Goal: Task Accomplishment & Management: Manage account settings

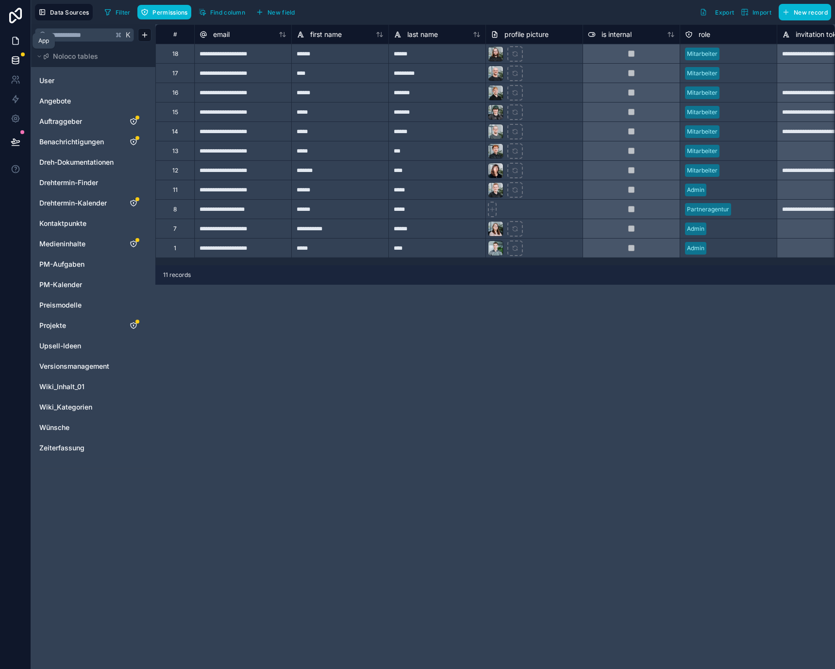
click at [9, 38] on link at bounding box center [15, 40] width 31 height 19
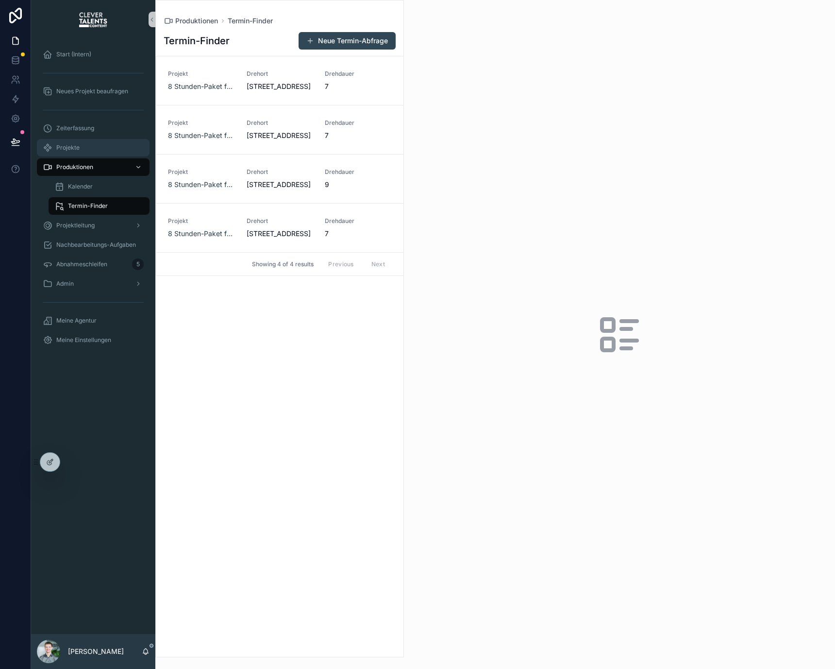
click at [111, 150] on div "Projekte" at bounding box center [93, 148] width 101 height 16
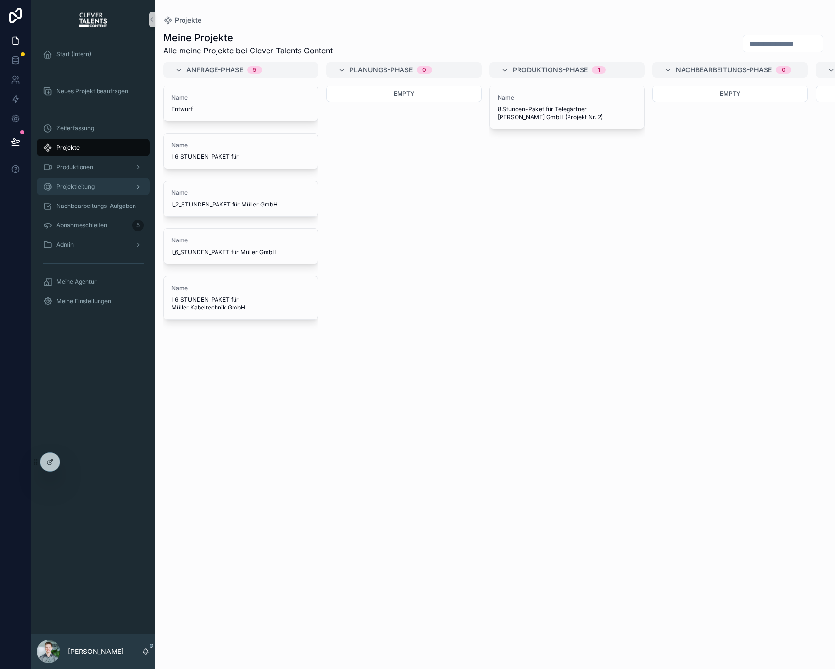
click at [117, 191] on div "Projektleitung" at bounding box center [93, 187] width 101 height 16
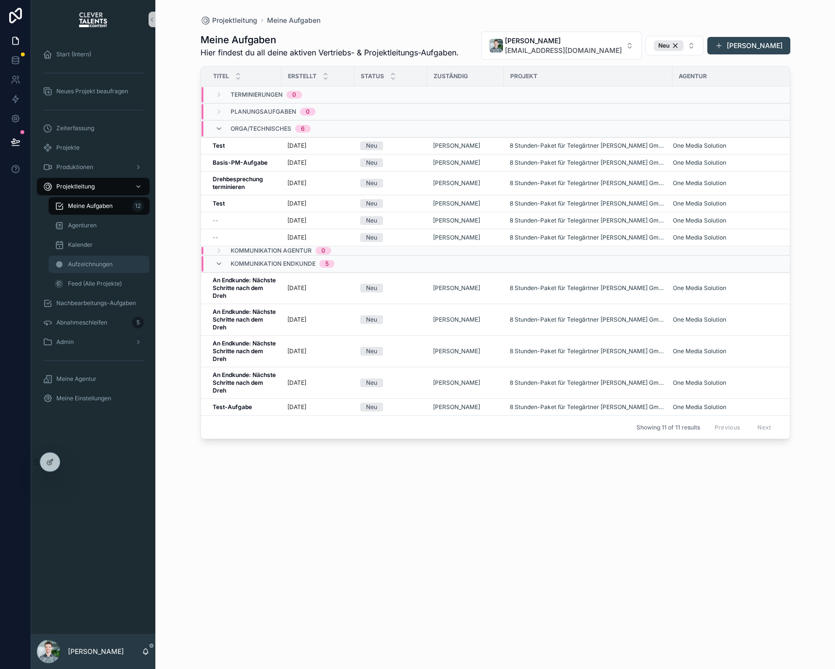
click at [115, 258] on div "Aufzeichnungen" at bounding box center [98, 264] width 89 height 16
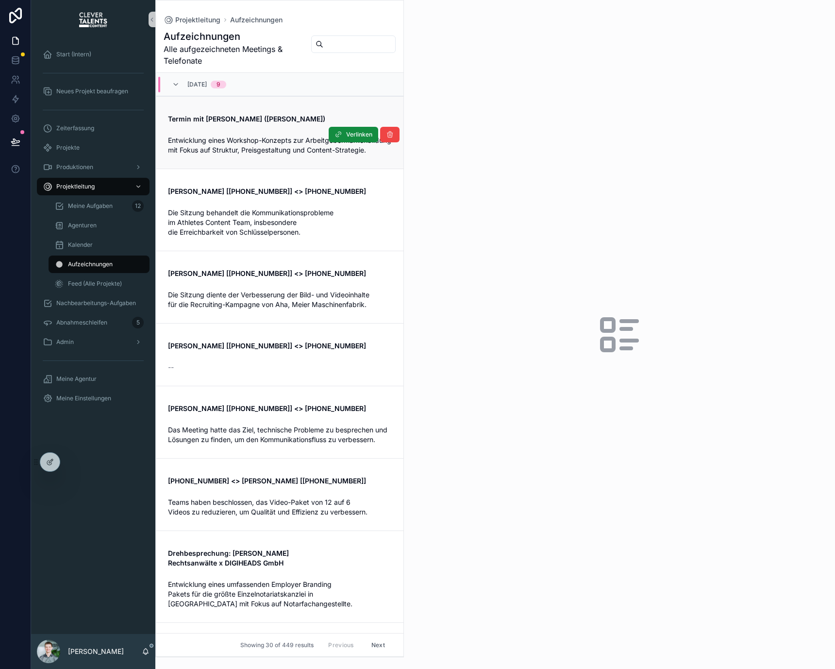
click at [289, 110] on div "Termin mit [PERSON_NAME] ([PERSON_NAME])" at bounding box center [280, 117] width 224 height 14
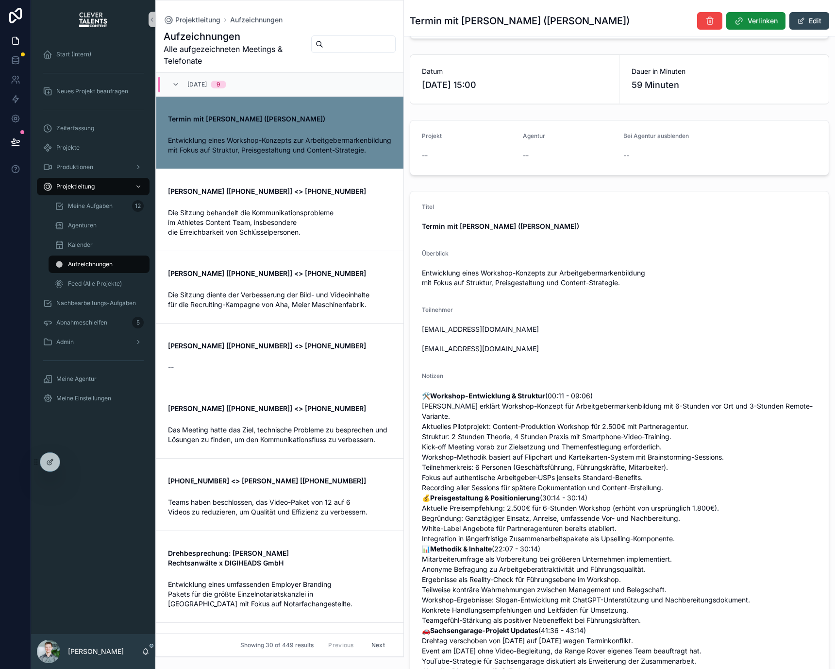
scroll to position [353, 0]
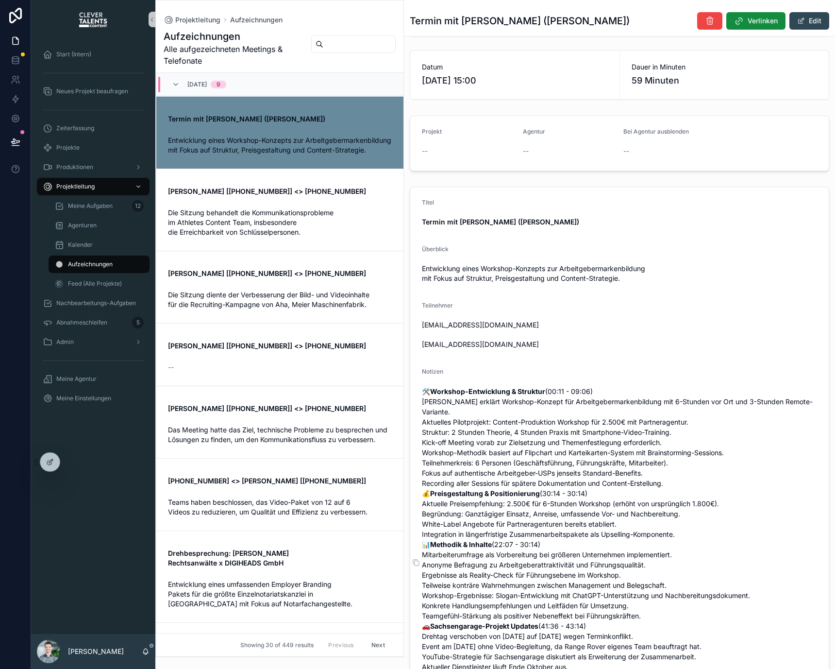
click at [564, 435] on p "🛠️ Workshop-Entwicklung & Struktur (00:11 - 09:06) [PERSON_NAME] erklärt Worksh…" at bounding box center [619, 559] width 395 height 347
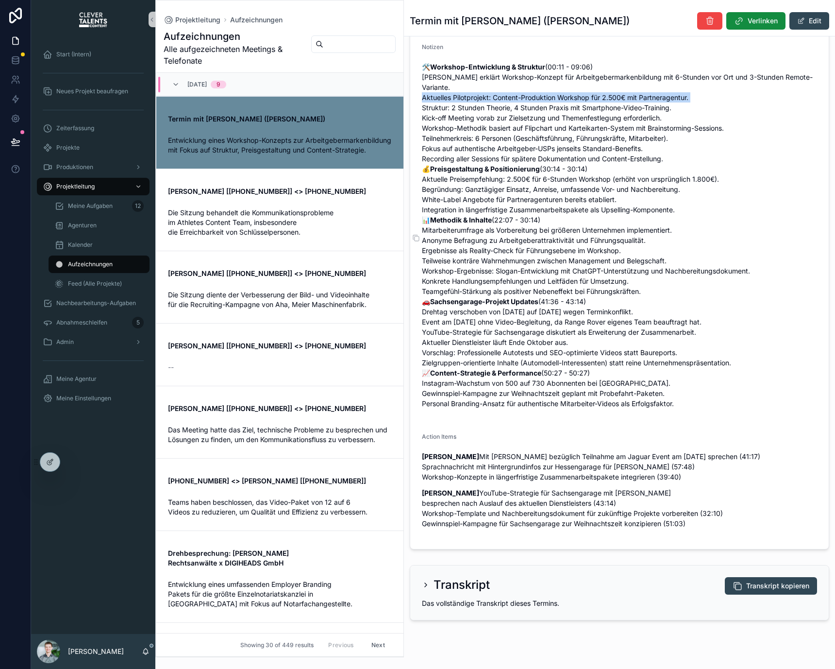
scroll to position [679, 0]
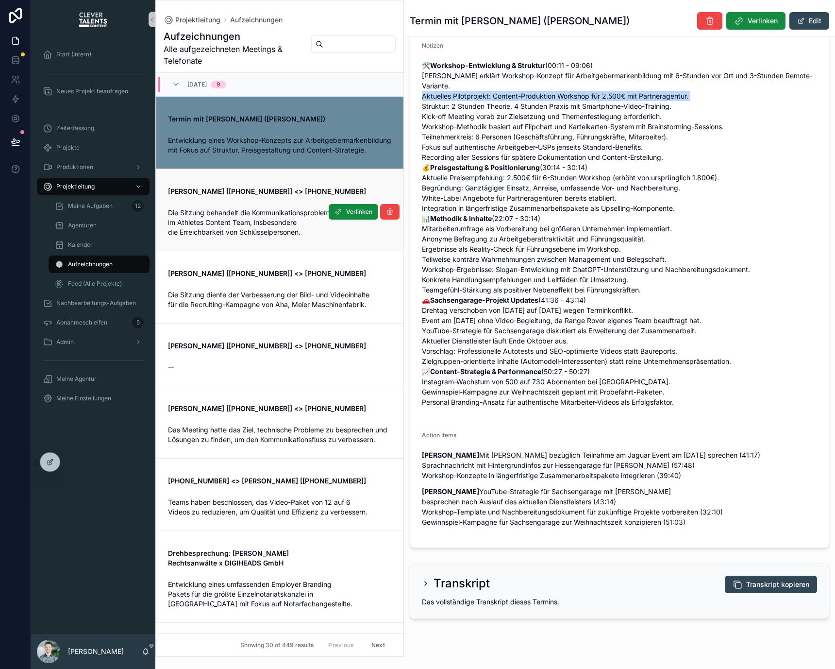
click at [299, 222] on span "Die Sitzung behandelt die Kommunikationsprobleme im Athletes Content Team, insb…" at bounding box center [252, 222] width 168 height 28
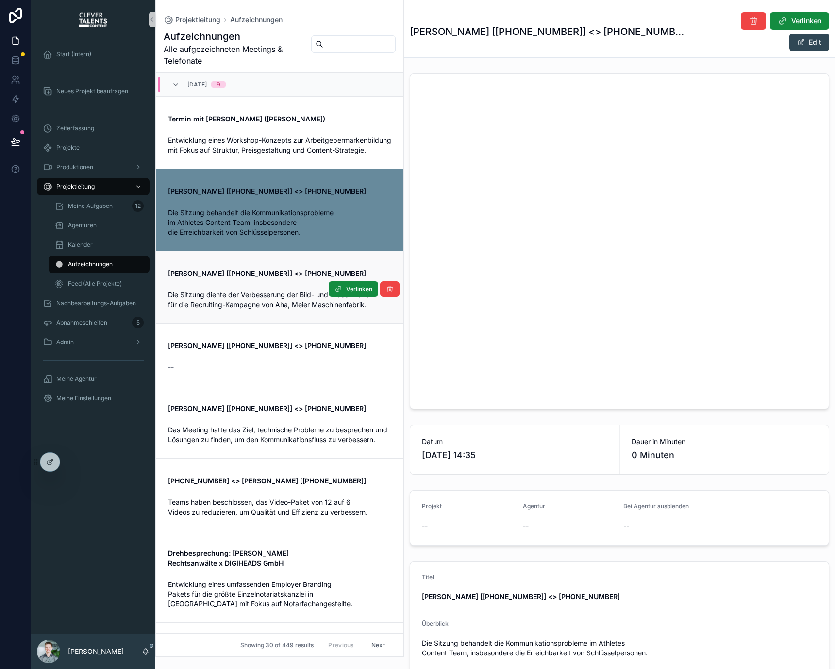
click at [327, 320] on link "[PERSON_NAME] [[PHONE_NUMBER]] <> [PHONE_NUMBER] Die Sitzung diente der Verbess…" at bounding box center [279, 287] width 247 height 72
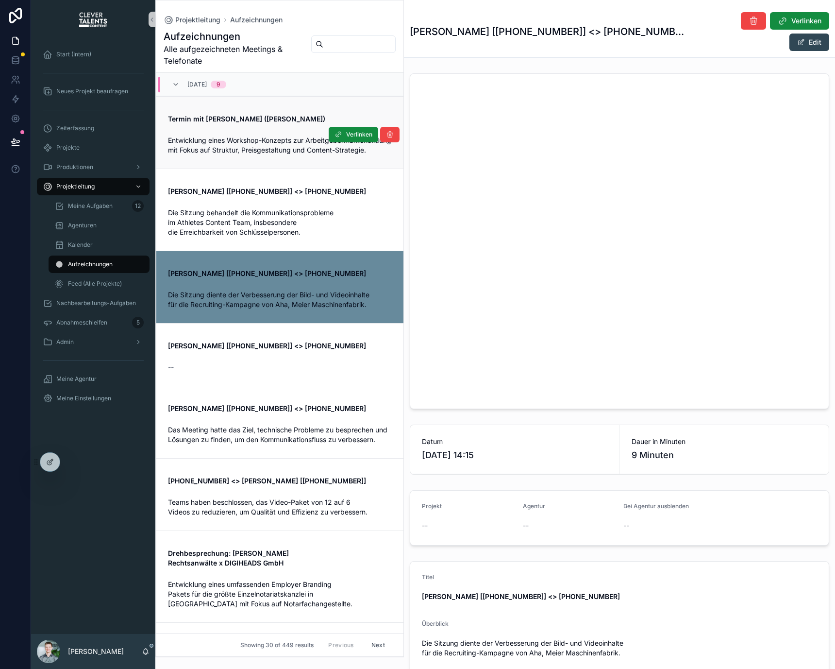
click at [280, 110] on div "Termin mit [PERSON_NAME] ([PERSON_NAME])" at bounding box center [280, 117] width 224 height 14
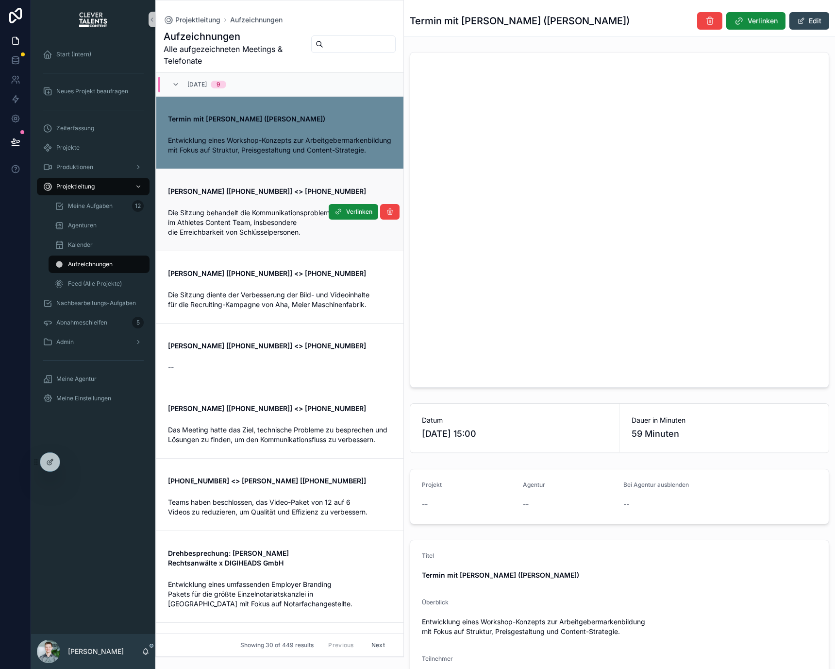
click at [265, 216] on div "Die Sitzung behandelt die Kommunikationsprobleme im Athletes Content Team, insb…" at bounding box center [280, 220] width 224 height 33
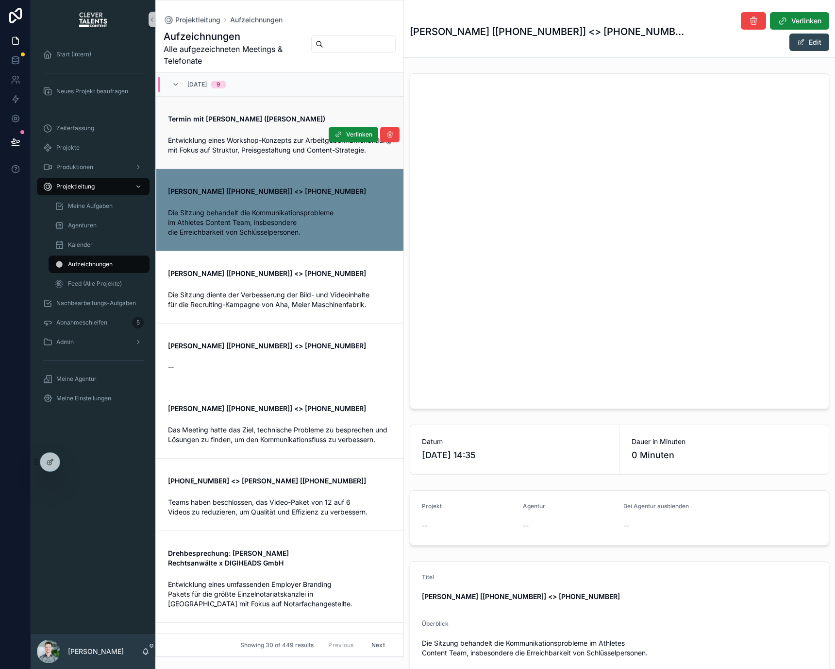
click at [265, 154] on span "Entwicklung eines Workshop-Konzepts zur Arbeitgebermarkenbildung mit Fokus auf …" at bounding box center [280, 145] width 225 height 18
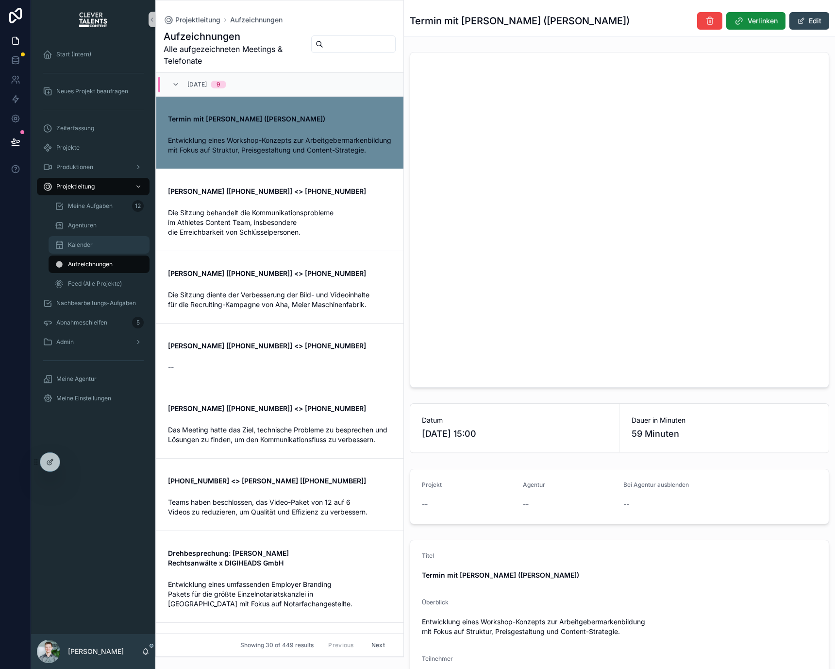
click at [93, 249] on div "Kalender" at bounding box center [98, 245] width 89 height 16
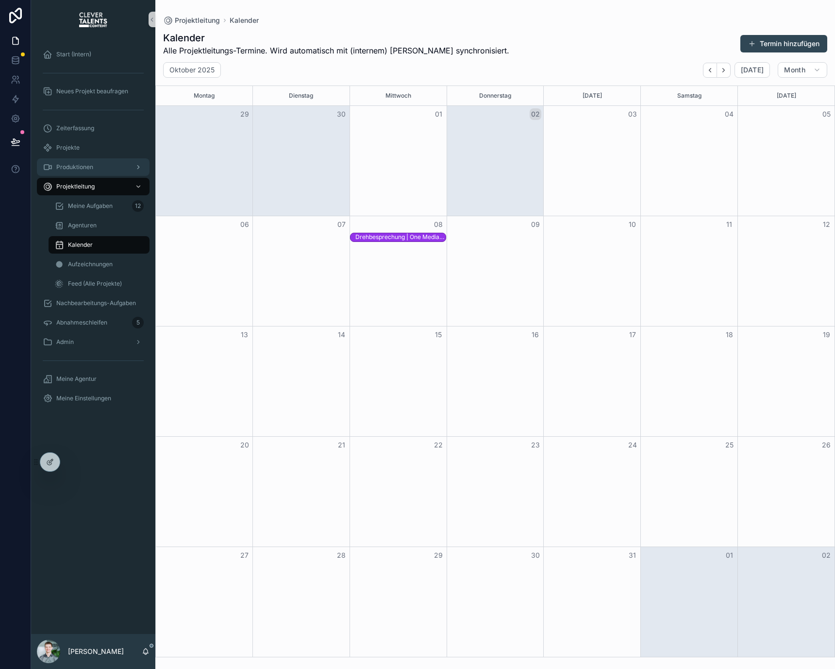
click at [71, 172] on div "Produktionen" at bounding box center [93, 167] width 101 height 16
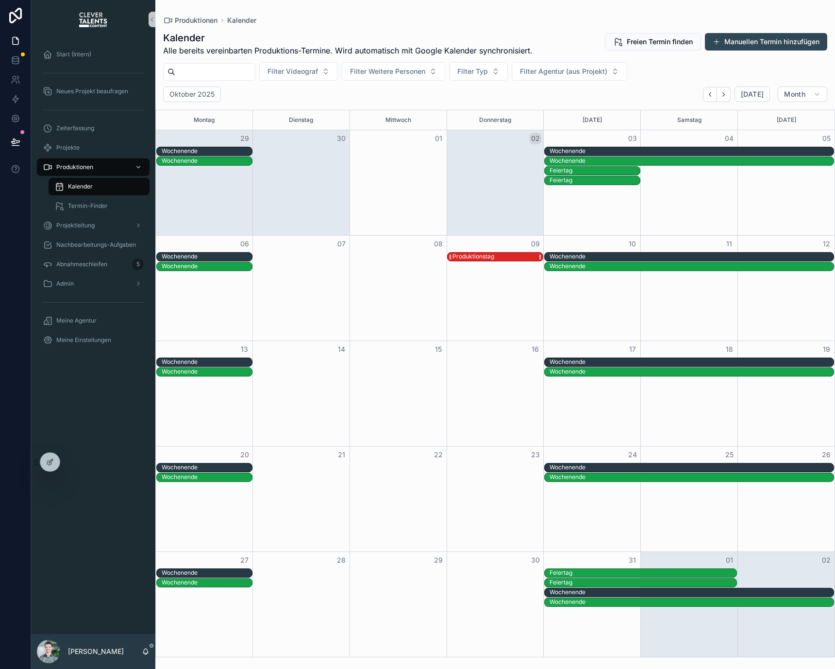
click at [489, 258] on div "Produktionstag" at bounding box center [474, 257] width 42 height 8
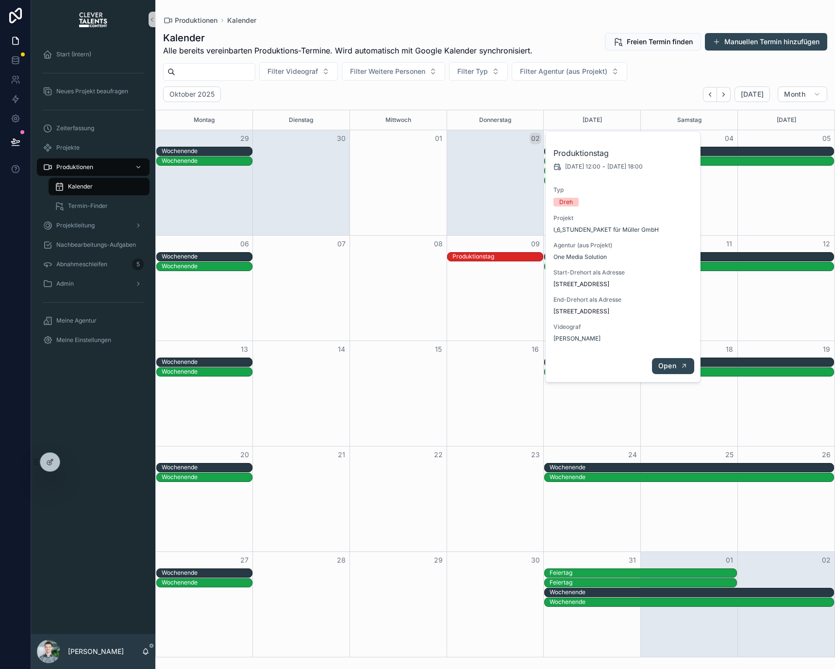
click at [667, 358] on button "Open" at bounding box center [673, 366] width 42 height 16
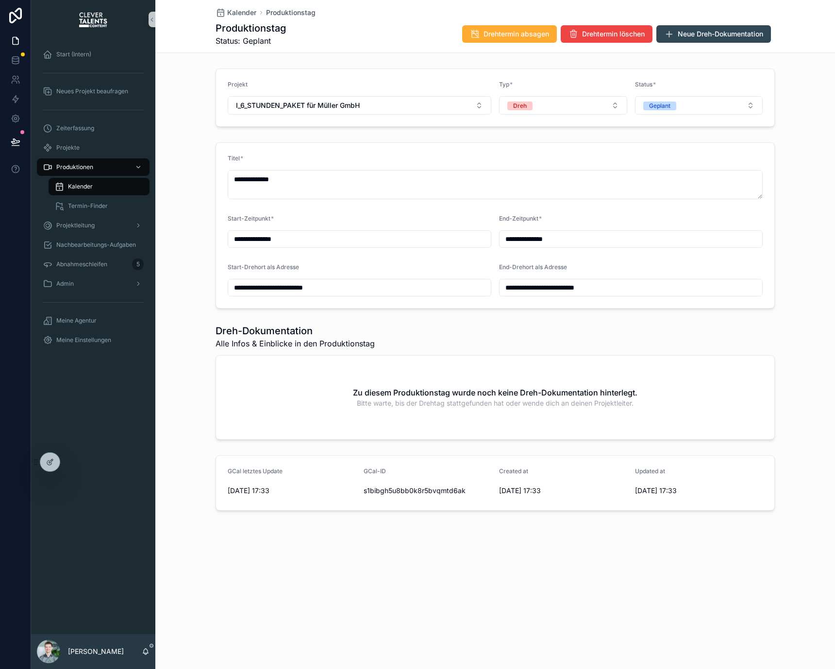
click at [433, 236] on input "**********" at bounding box center [359, 239] width 263 height 14
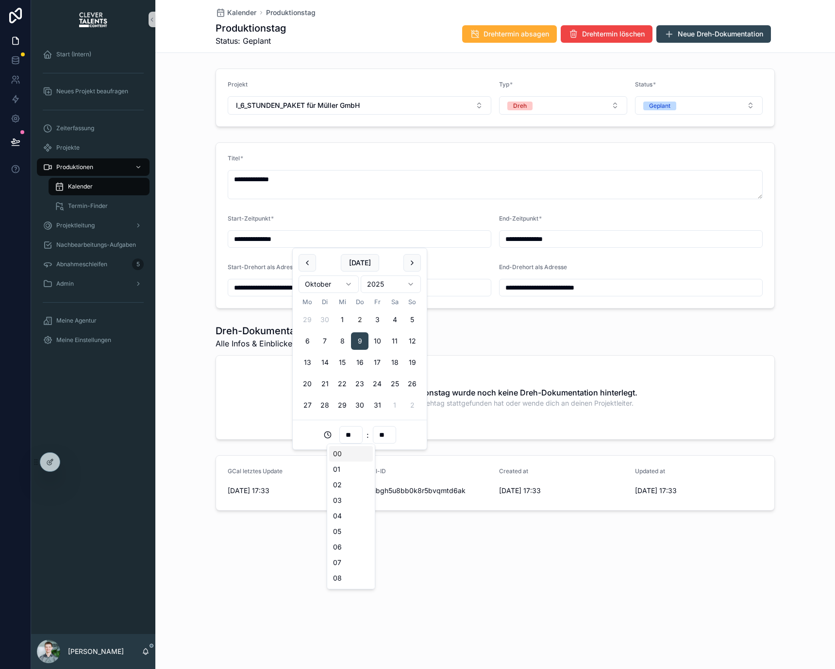
click at [351, 438] on input "**" at bounding box center [351, 435] width 22 height 14
type input "**********"
type input "**"
type input "**********"
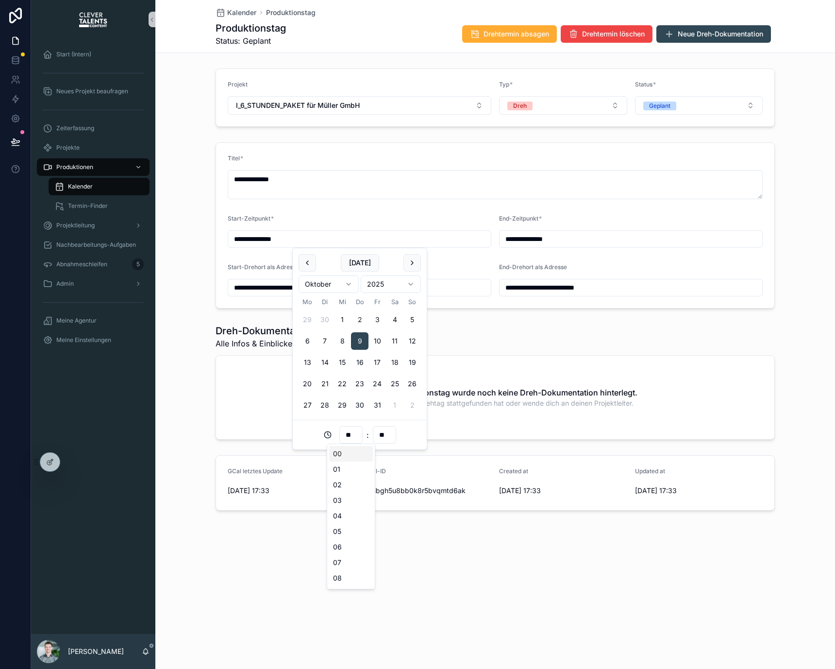
type input "**"
type input "**********"
type input "**"
type input "**********"
type input "**"
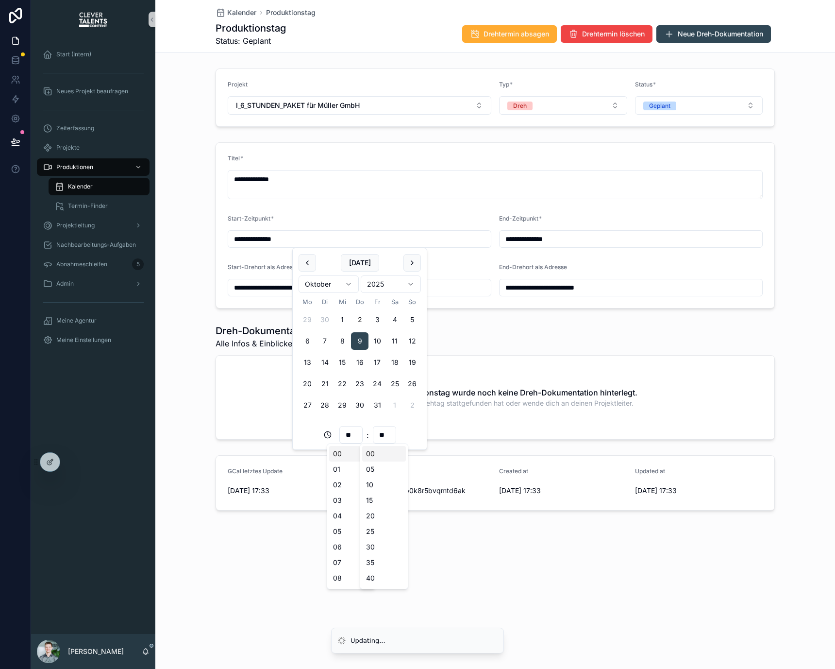
click at [303, 433] on div "** : **" at bounding box center [360, 434] width 122 height 17
click at [368, 565] on div "**********" at bounding box center [495, 288] width 680 height 577
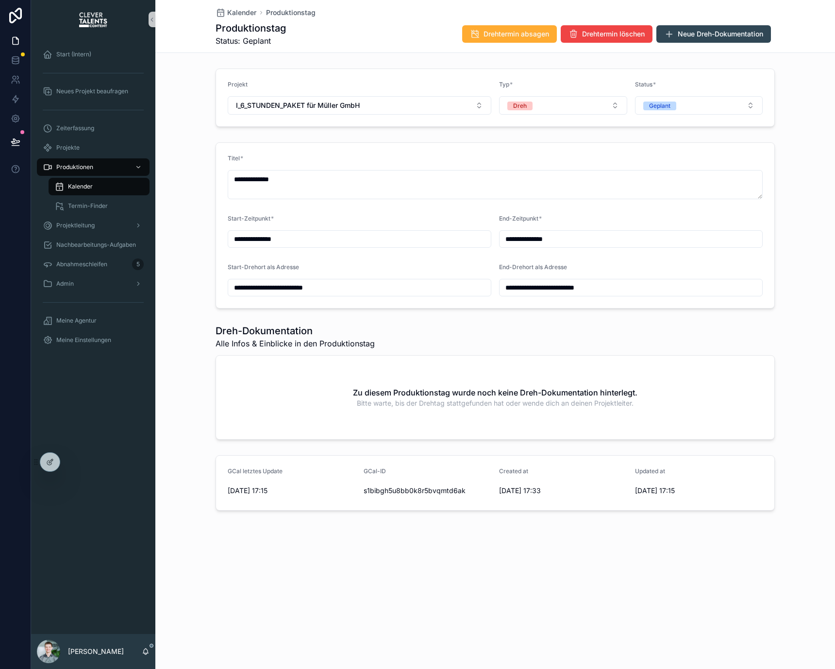
click at [346, 56] on div "**********" at bounding box center [495, 288] width 680 height 577
click at [373, 352] on div "Dreh-Dokumentation Alle Infos & Einblicke in den Produktionstag Zu diesem Produ…" at bounding box center [496, 382] width 560 height 116
click at [117, 188] on div "Kalender" at bounding box center [98, 187] width 89 height 16
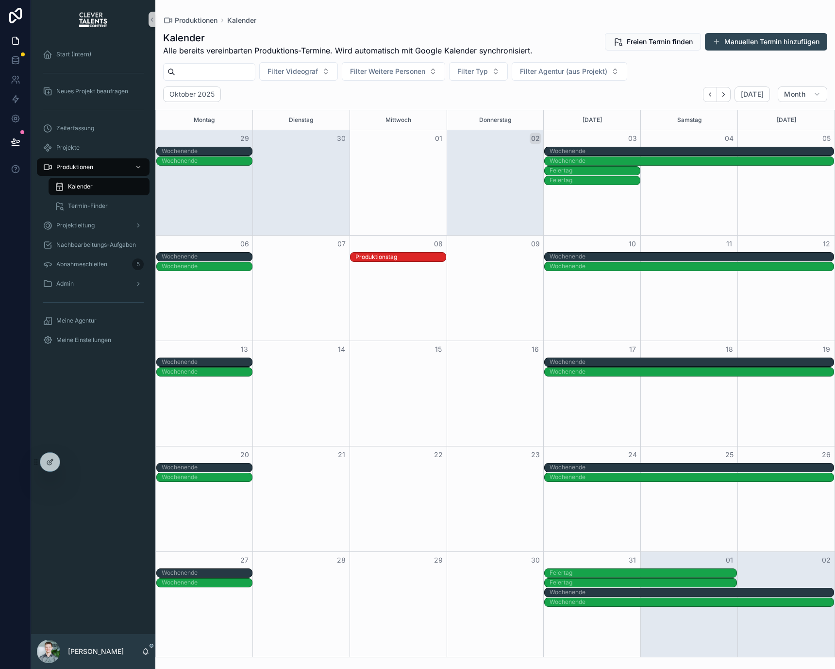
drag, startPoint x: 482, startPoint y: 253, endPoint x: 395, endPoint y: 253, distance: 87.4
click at [406, 251] on div "08" at bounding box center [398, 244] width 97 height 17
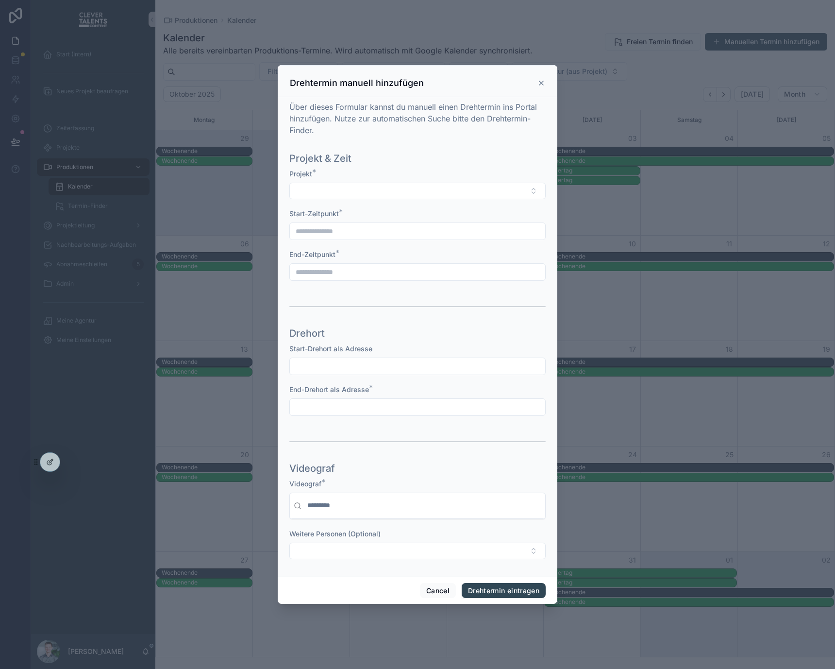
click at [648, 253] on div "scrollable content" at bounding box center [417, 334] width 835 height 669
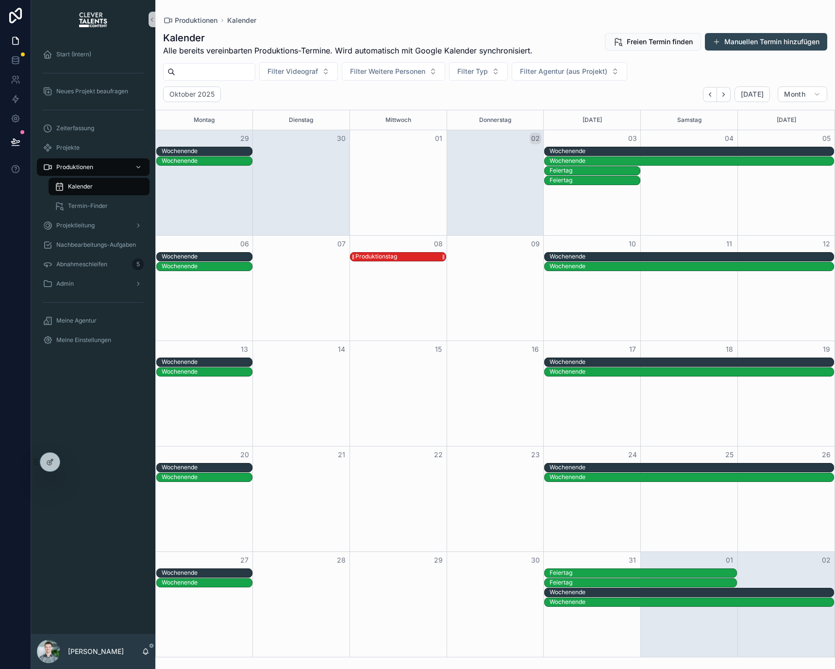
click at [431, 253] on div "Produktionstag" at bounding box center [401, 257] width 90 height 8
click at [586, 359] on div "Wochenende" at bounding box center [692, 362] width 284 height 8
click at [370, 257] on div "Produktionstag" at bounding box center [377, 257] width 42 height 8
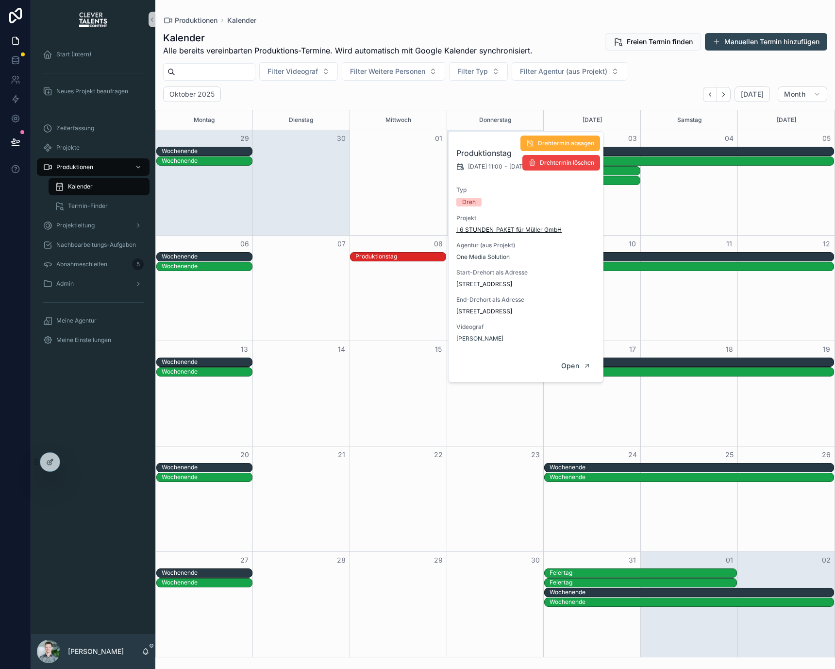
click at [495, 227] on span "I_6_STUNDEN_PAKET für Müller GmbH" at bounding box center [509, 230] width 105 height 8
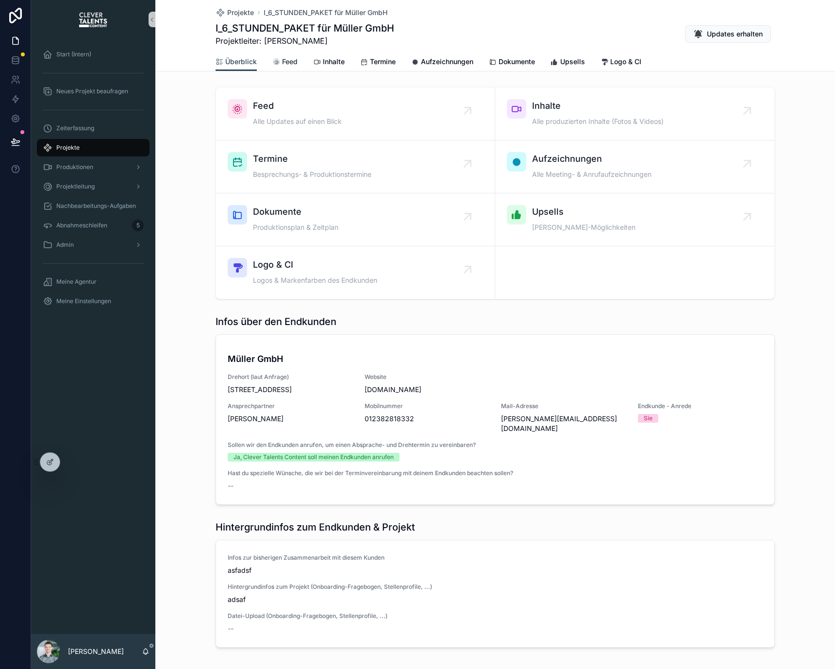
click at [292, 61] on span "Feed" at bounding box center [290, 62] width 16 height 10
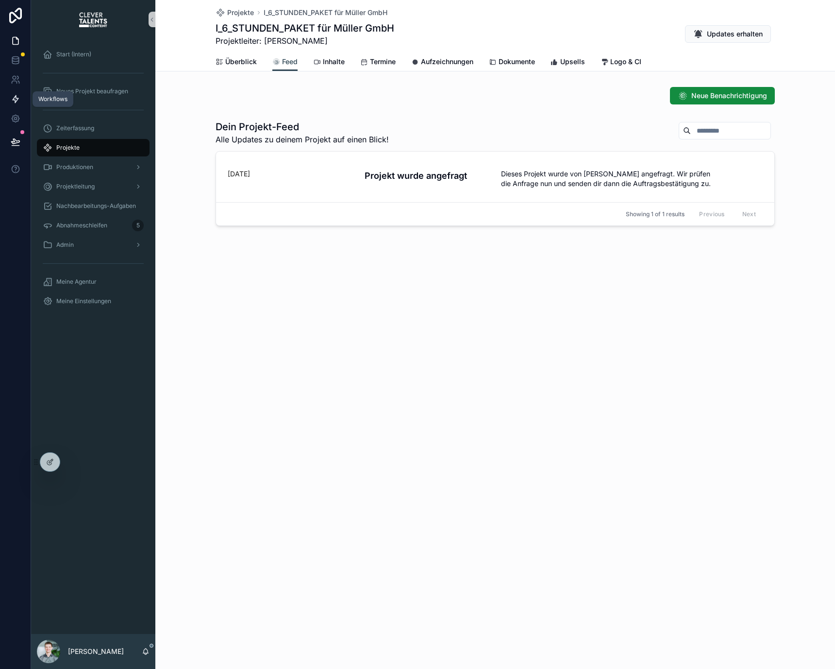
click at [18, 107] on link at bounding box center [15, 98] width 31 height 19
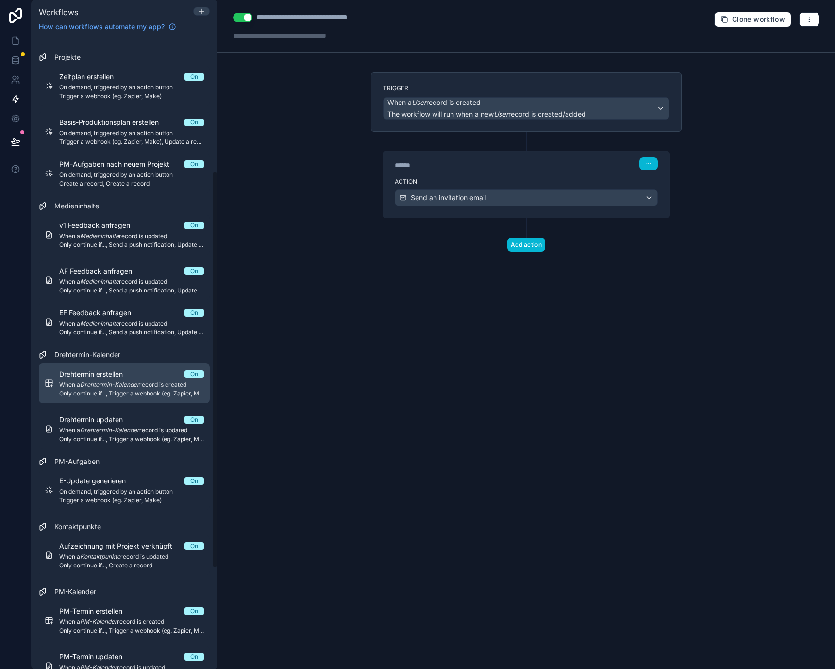
click at [156, 390] on span "Only continue if..., Trigger a webhook (eg. Zapier, Make), Create a record" at bounding box center [131, 394] width 145 height 8
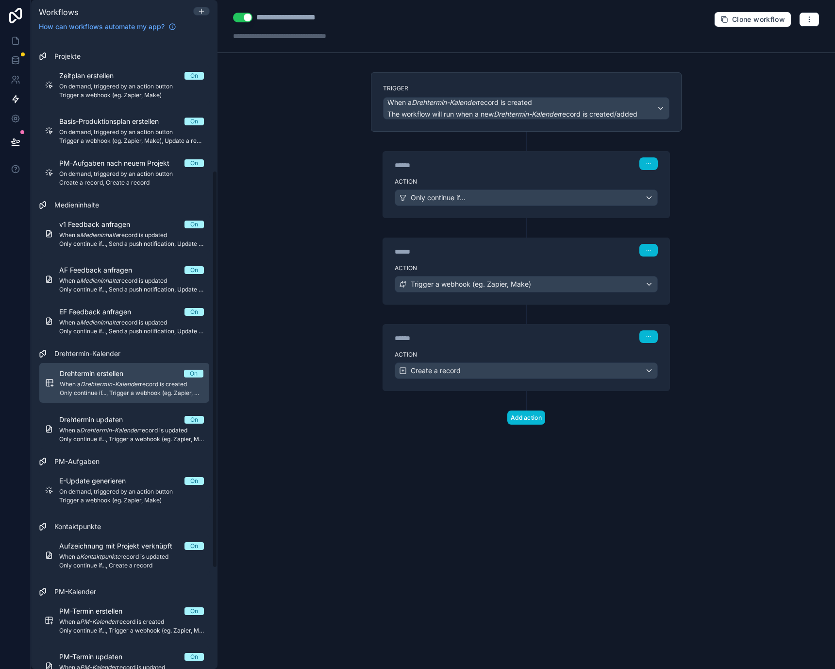
scroll to position [211, 0]
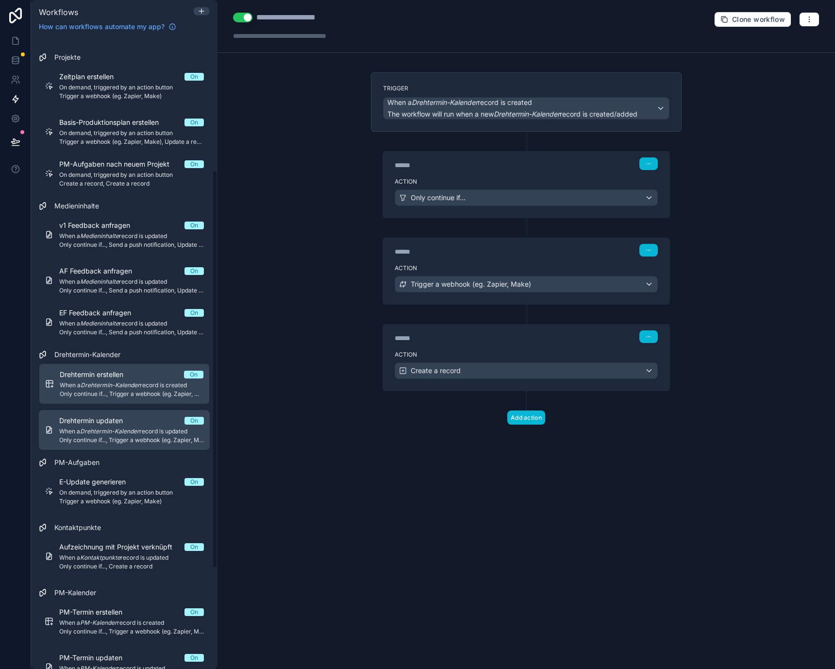
click at [147, 442] on span "Only continue if..., Trigger a webhook (eg. Zapier, Make)" at bounding box center [131, 440] width 145 height 8
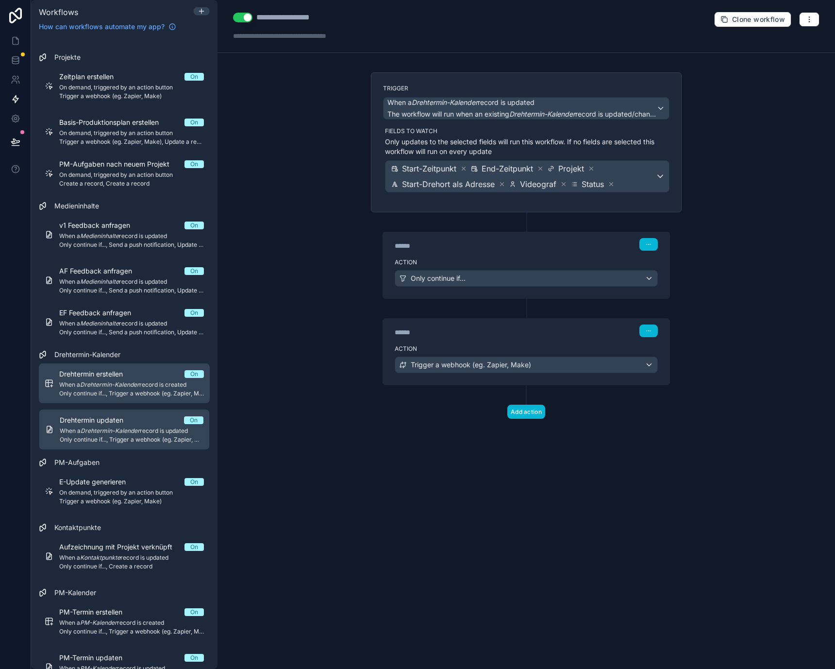
click at [142, 379] on div "Drehtermin erstellen On When a Drehtermin-Kalender record is created Only conti…" at bounding box center [131, 383] width 145 height 28
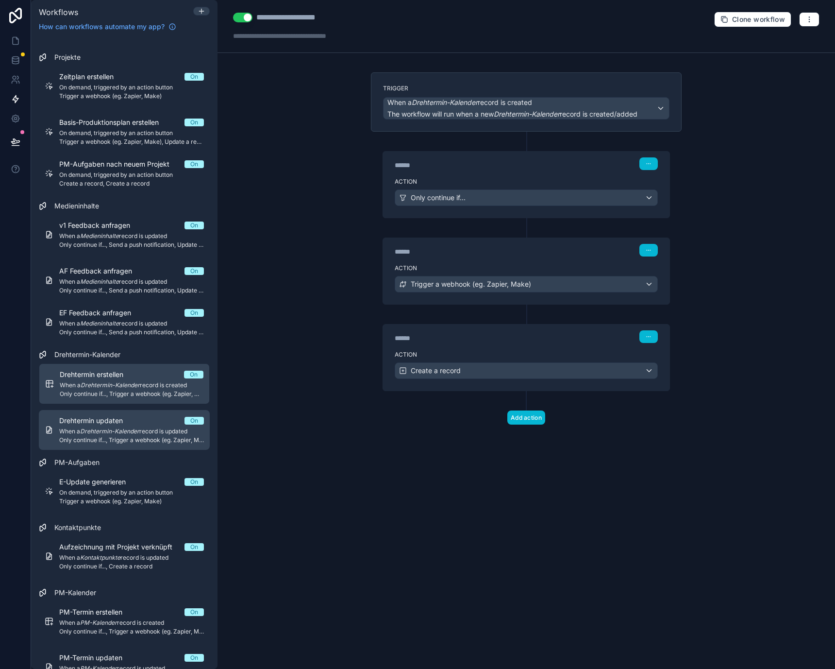
click at [142, 412] on link "Drehtermin updaten On When a Drehtermin-Kalender record is updated Only continu…" at bounding box center [124, 430] width 171 height 40
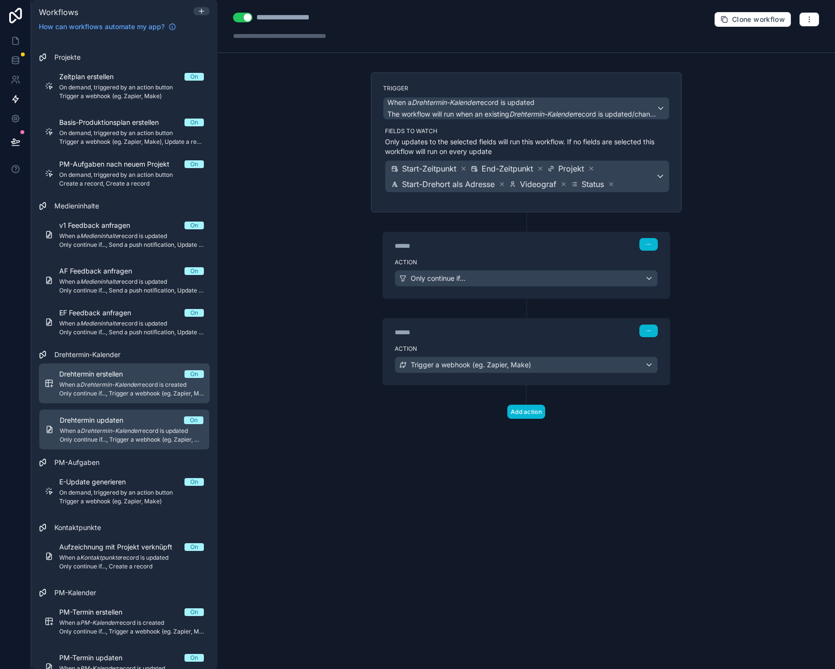
click at [163, 370] on div "Drehtermin erstellen On" at bounding box center [131, 374] width 145 height 10
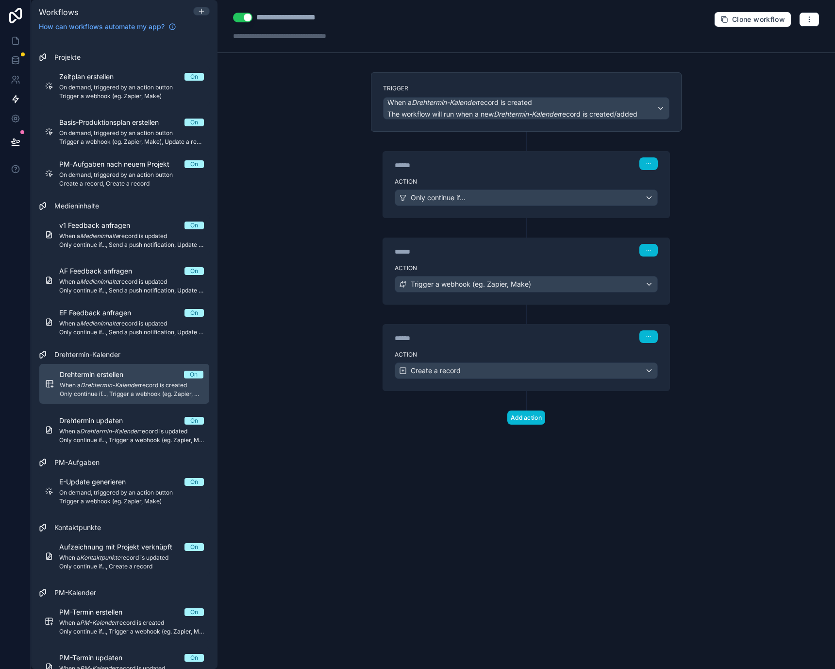
click at [439, 359] on div "Action Create a record" at bounding box center [526, 369] width 287 height 44
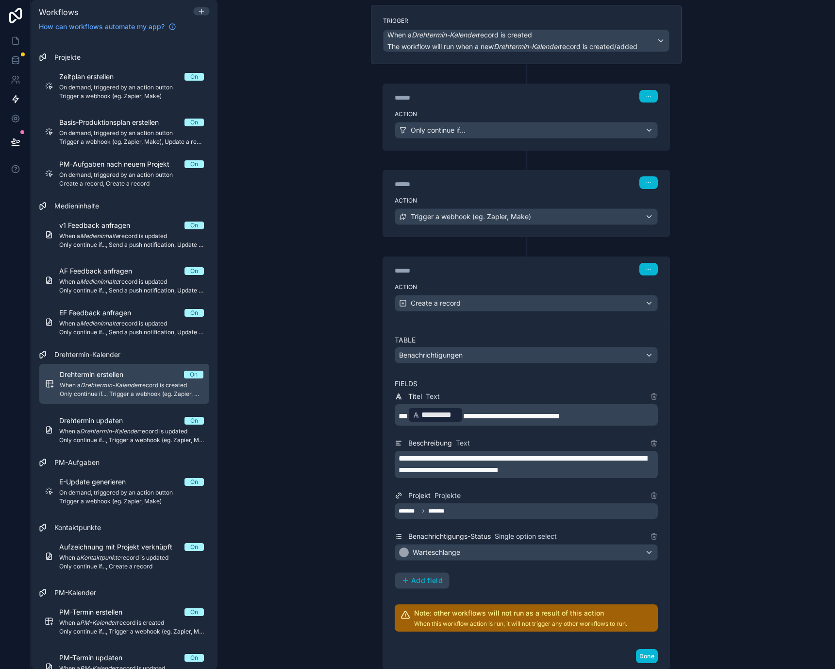
scroll to position [133, 0]
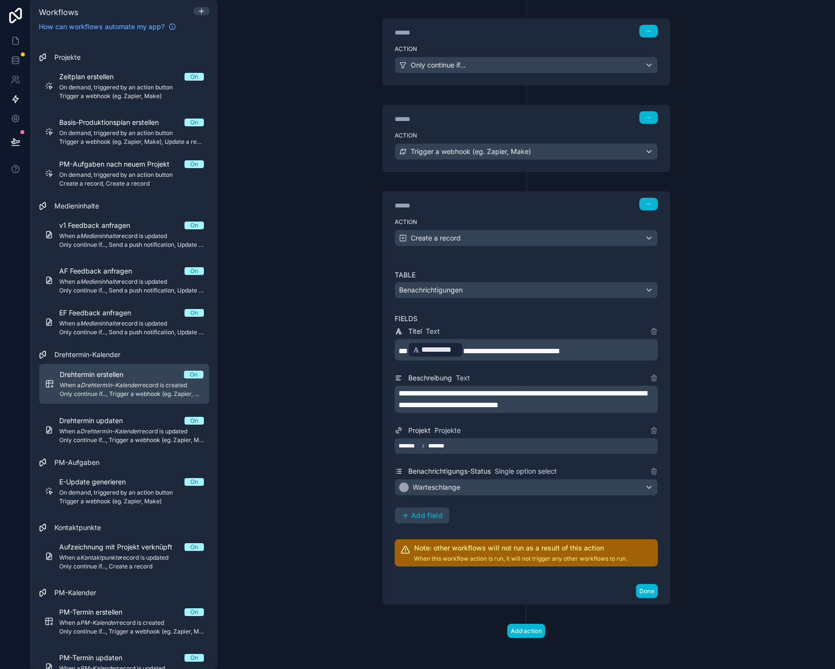
click at [537, 344] on p "**********" at bounding box center [527, 349] width 257 height 17
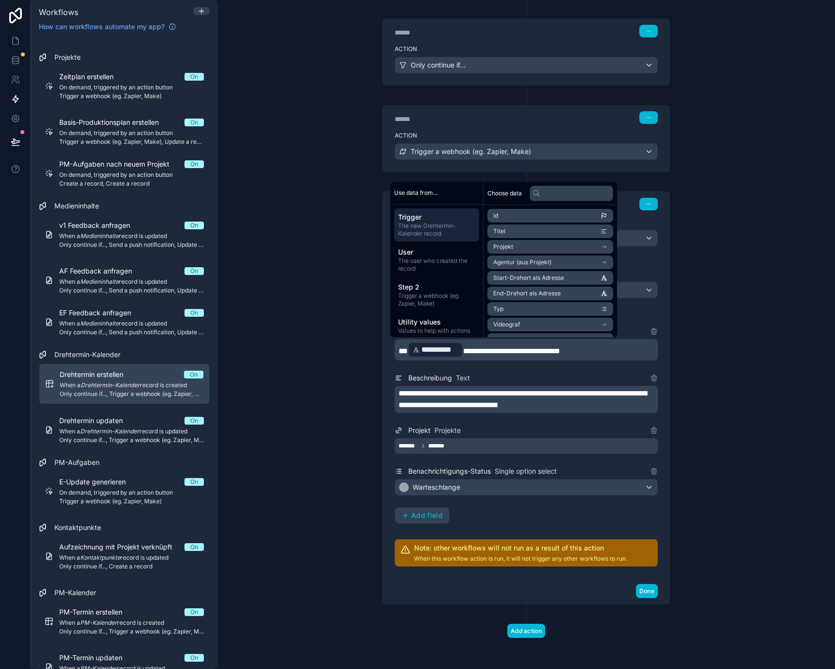
click at [257, 391] on div "**********" at bounding box center [527, 334] width 618 height 669
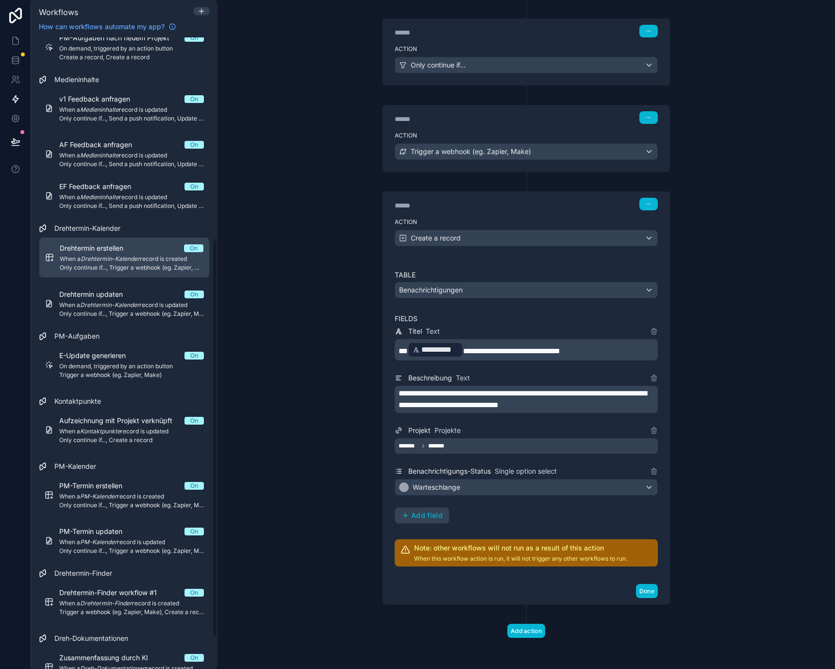
scroll to position [371, 0]
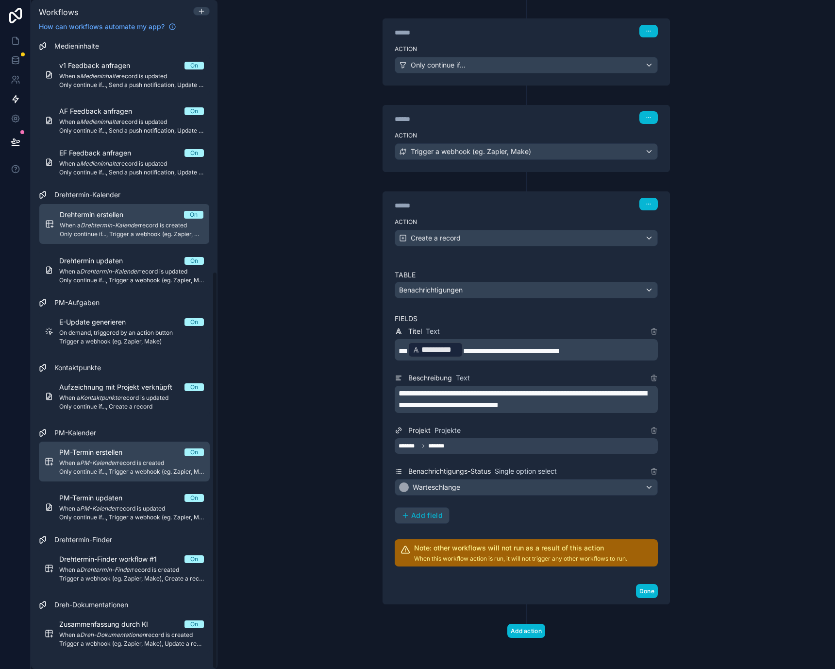
click at [139, 465] on span "When a PM-Kalender record is created" at bounding box center [131, 463] width 145 height 8
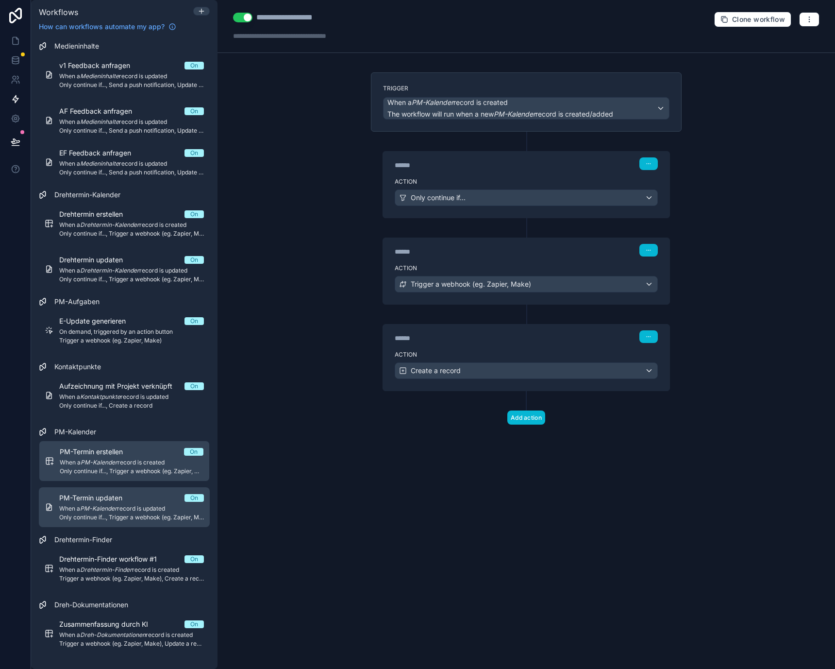
click at [145, 492] on link "PM-Termin updaten On When a PM-Kalender record is updated Only continue if..., …" at bounding box center [124, 507] width 171 height 40
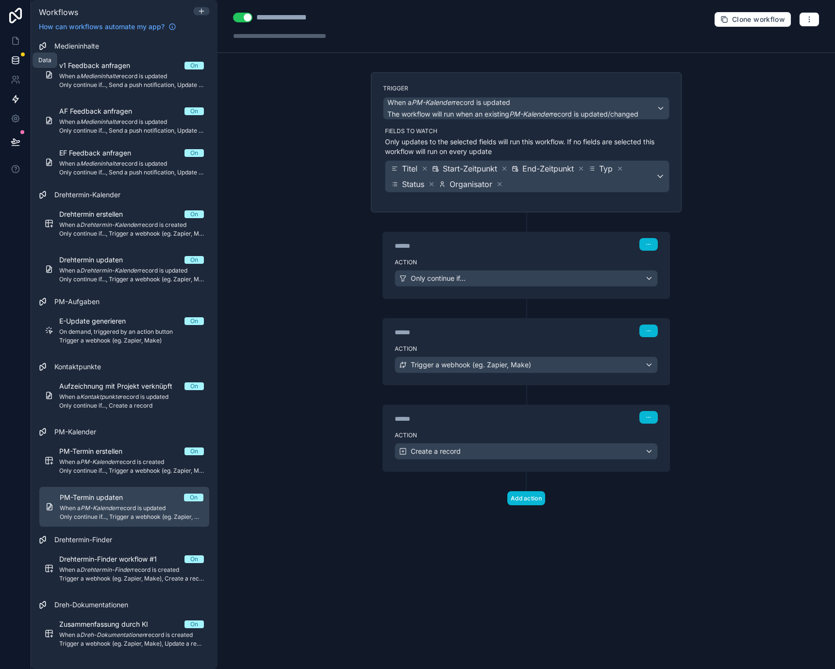
click at [22, 67] on link at bounding box center [15, 60] width 31 height 19
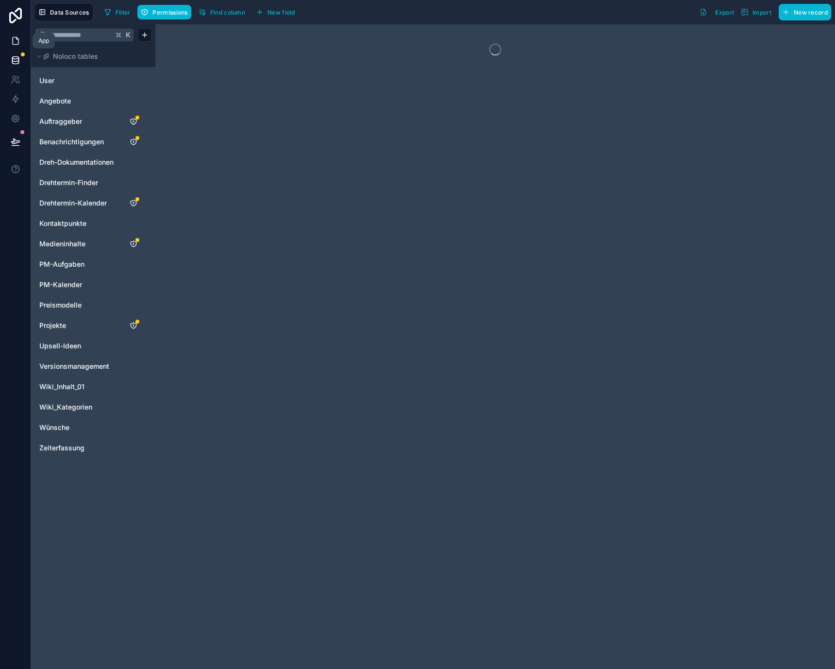
click at [9, 32] on link at bounding box center [15, 40] width 31 height 19
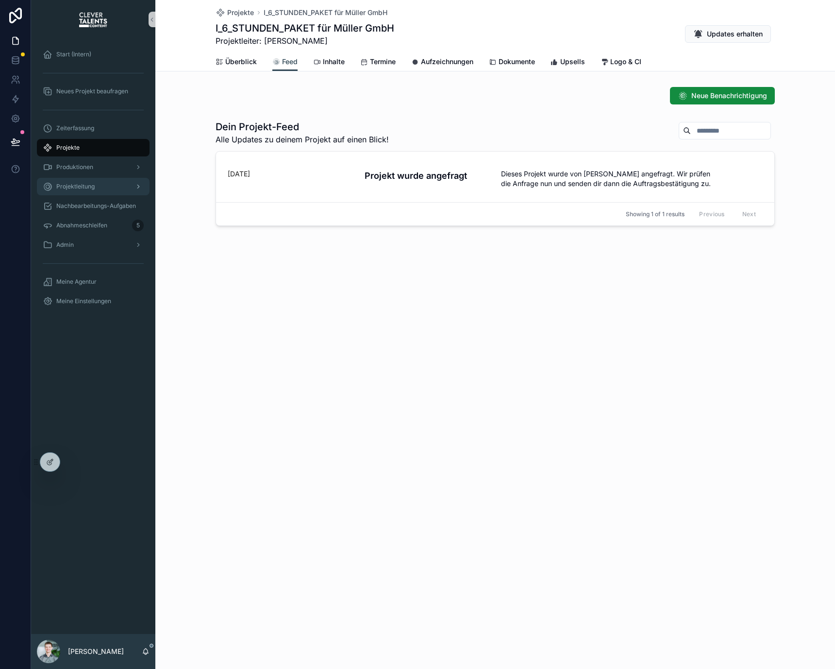
click at [102, 187] on div "Projektleitung" at bounding box center [93, 187] width 101 height 16
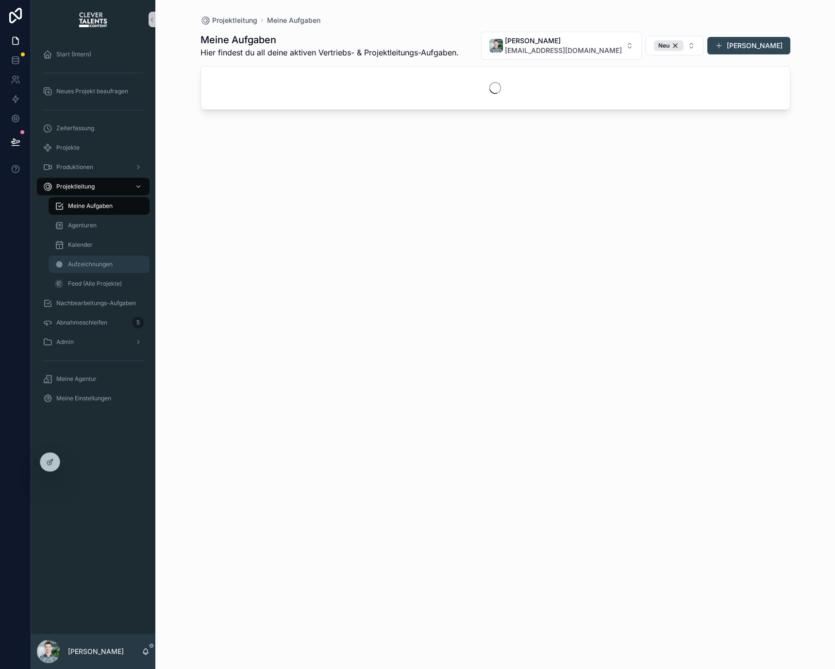
click at [102, 267] on span "Aufzeichnungen" at bounding box center [90, 264] width 45 height 8
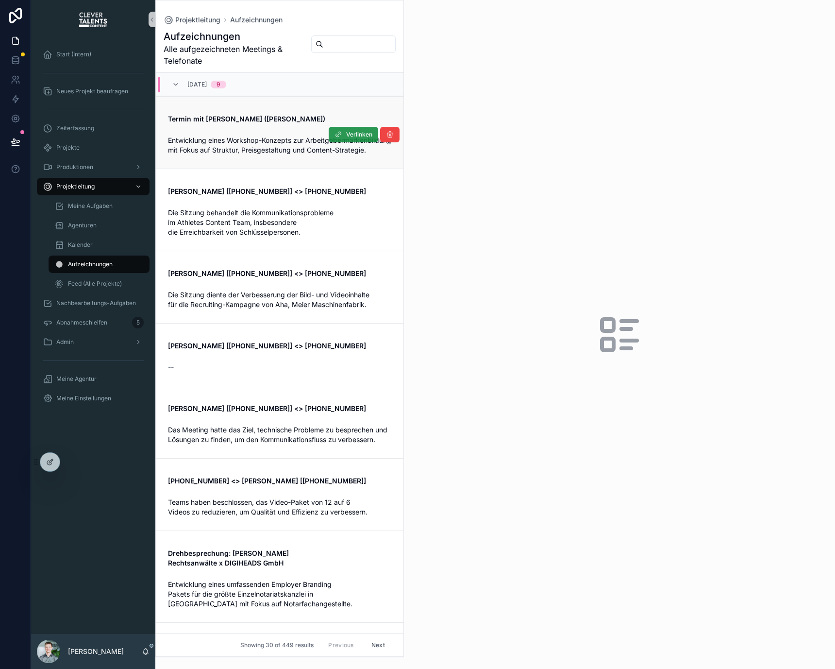
click at [329, 136] on button "Verlinken" at bounding box center [354, 135] width 50 height 16
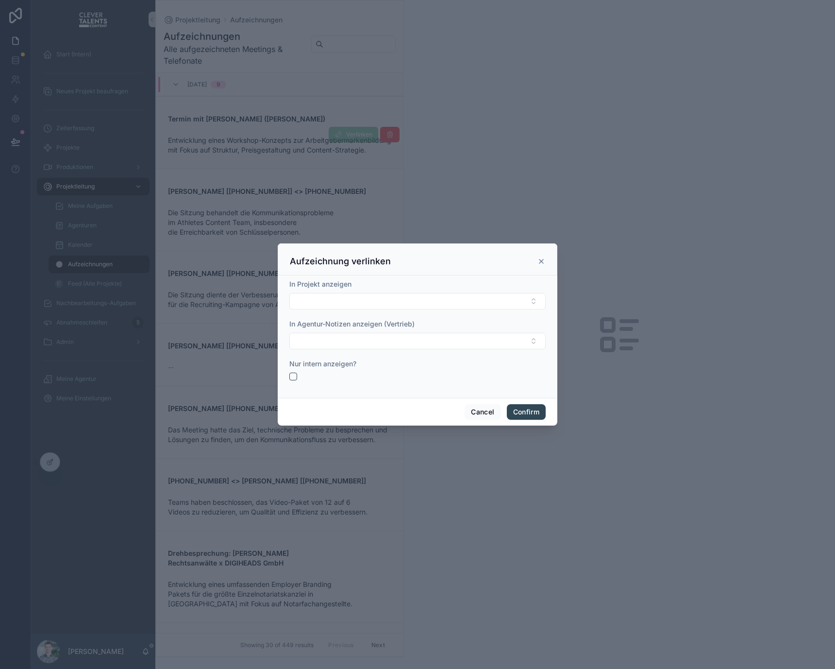
click at [397, 289] on div "In Projekt anzeigen" at bounding box center [417, 284] width 256 height 10
click at [397, 292] on div "In Projekt anzeigen" at bounding box center [417, 294] width 256 height 30
click at [397, 296] on button "Select Button" at bounding box center [417, 301] width 256 height 17
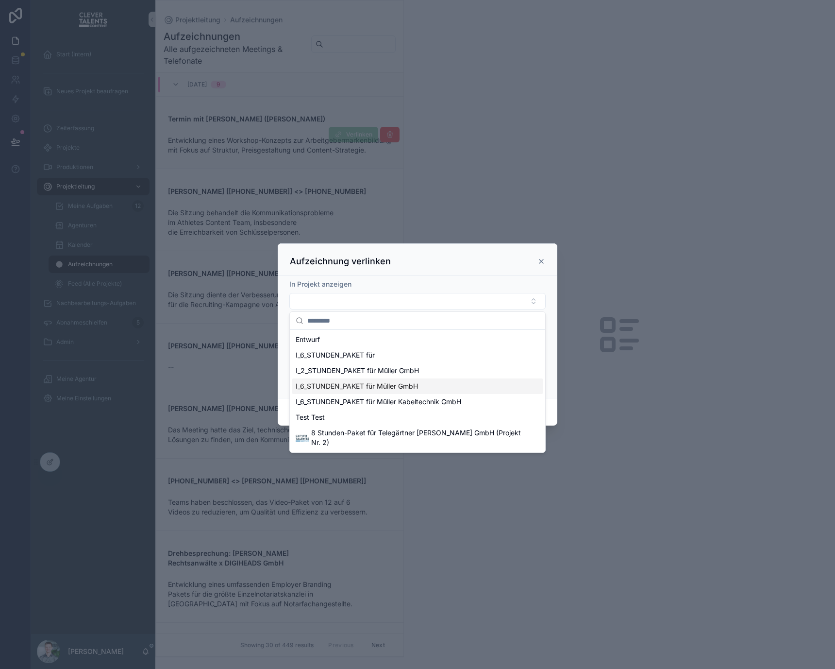
click at [395, 385] on span "I_6_STUNDEN_PAKET für Müller GmbH" at bounding box center [357, 386] width 122 height 10
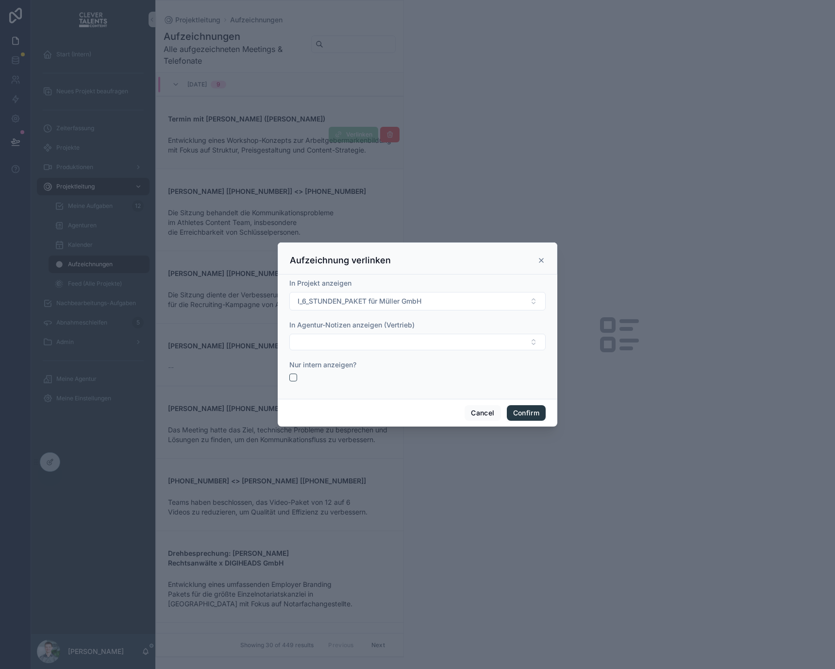
click at [527, 412] on button "Confirm" at bounding box center [526, 413] width 39 height 16
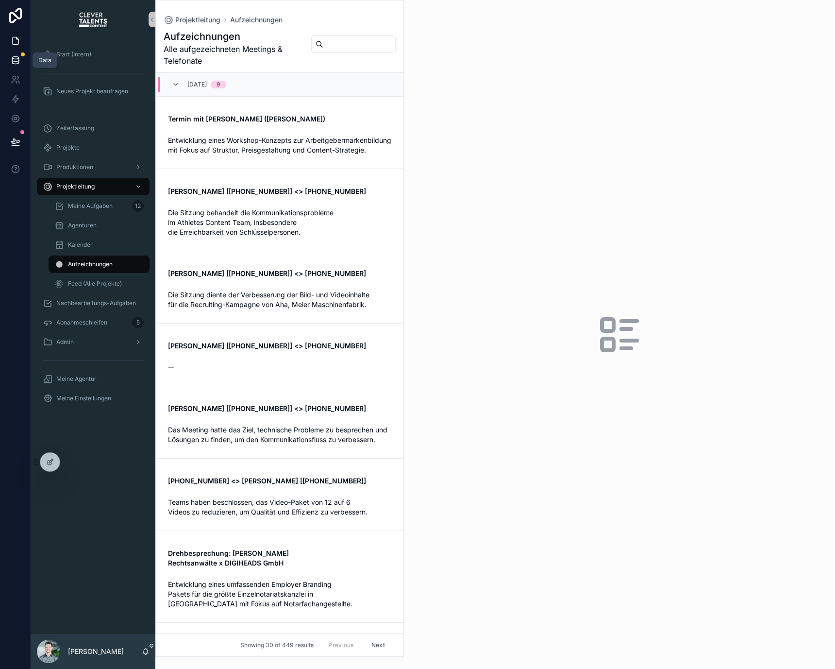
click at [18, 56] on icon at bounding box center [16, 60] width 10 height 10
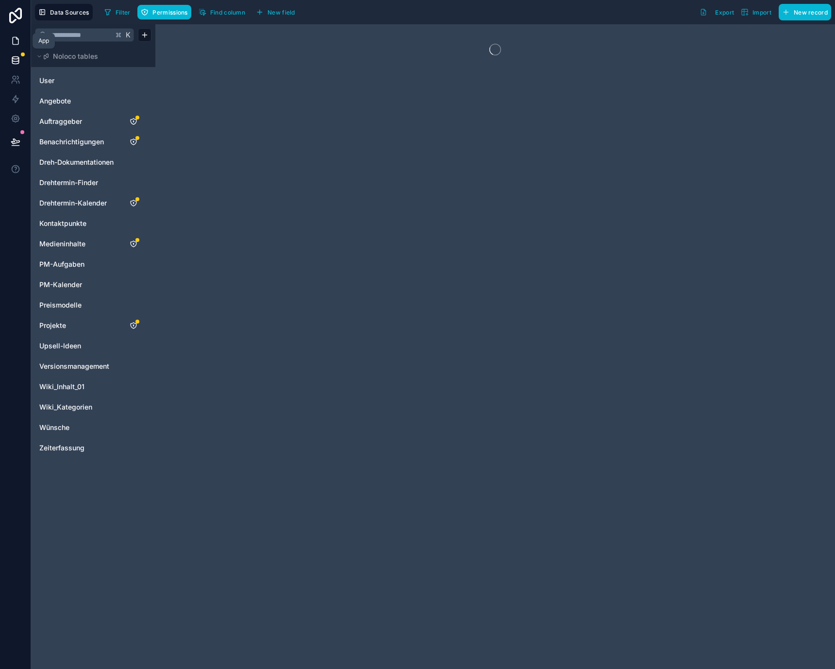
click at [13, 43] on icon at bounding box center [16, 40] width 6 height 7
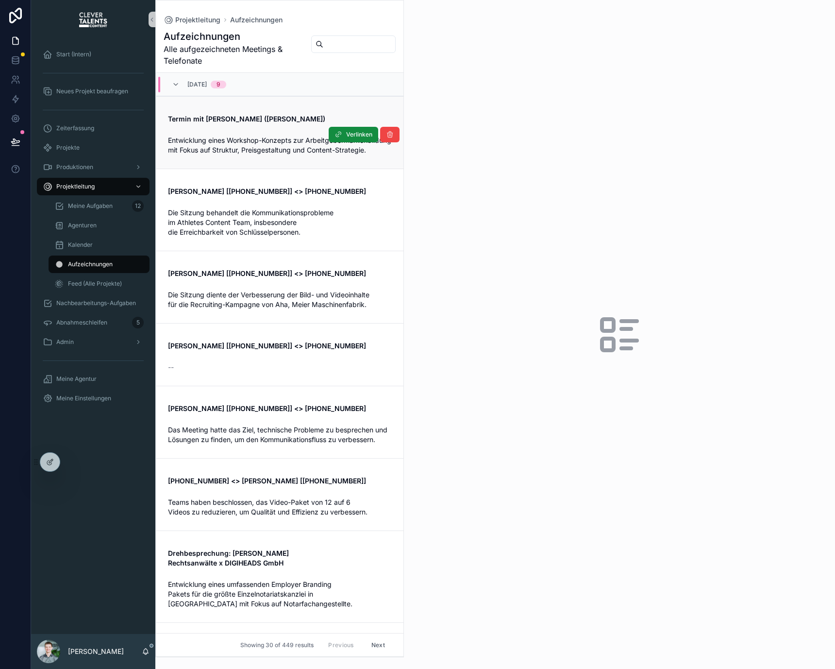
click at [235, 139] on span "Entwicklung eines Workshop-Konzepts zur Arbeitgebermarkenbildung mit Fokus auf …" at bounding box center [280, 145] width 225 height 18
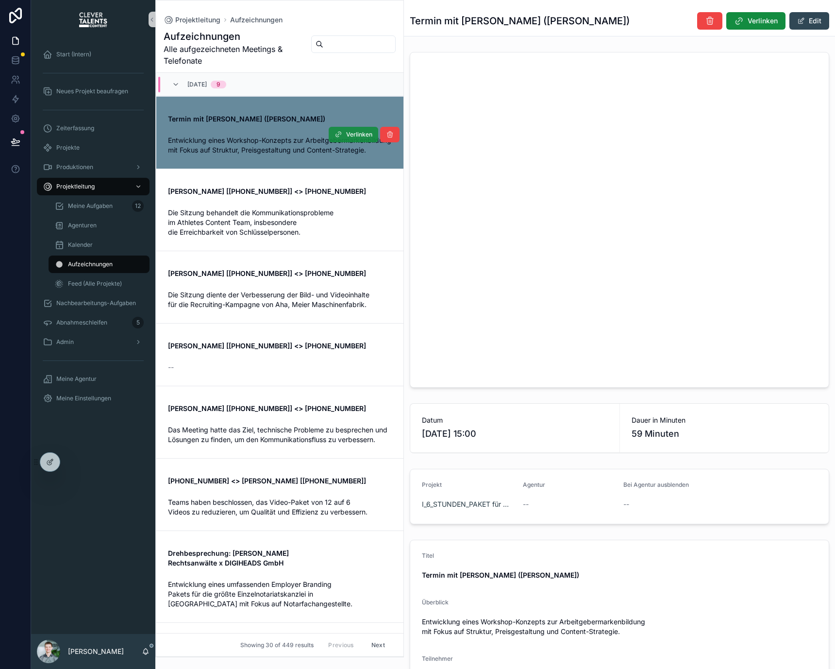
click at [336, 138] on button "Verlinken" at bounding box center [354, 135] width 50 height 16
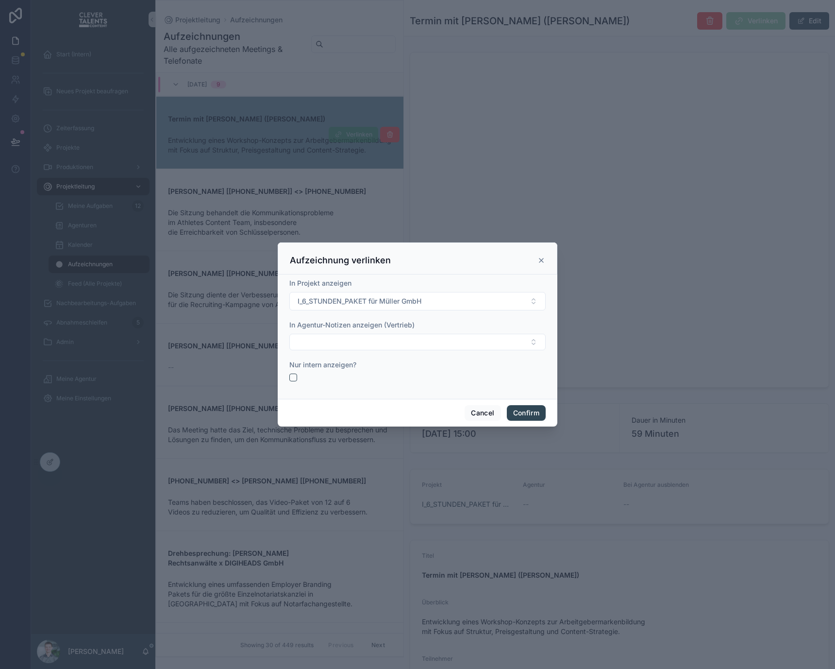
click at [309, 148] on div at bounding box center [417, 334] width 835 height 669
click at [466, 488] on div at bounding box center [417, 334] width 835 height 669
click at [481, 415] on button "Cancel" at bounding box center [483, 413] width 36 height 16
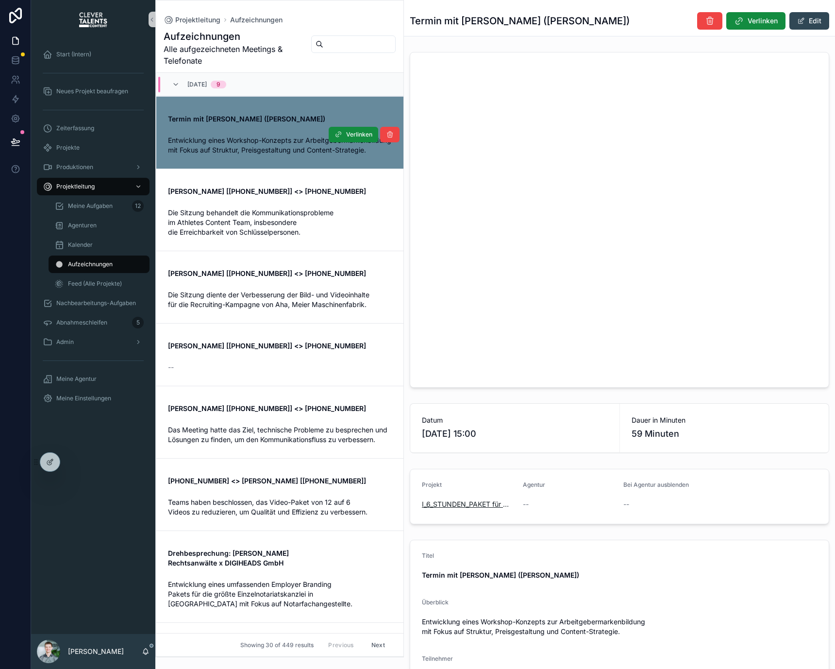
click at [477, 501] on span "I_6_STUNDEN_PAKET für Müller GmbH" at bounding box center [468, 504] width 93 height 10
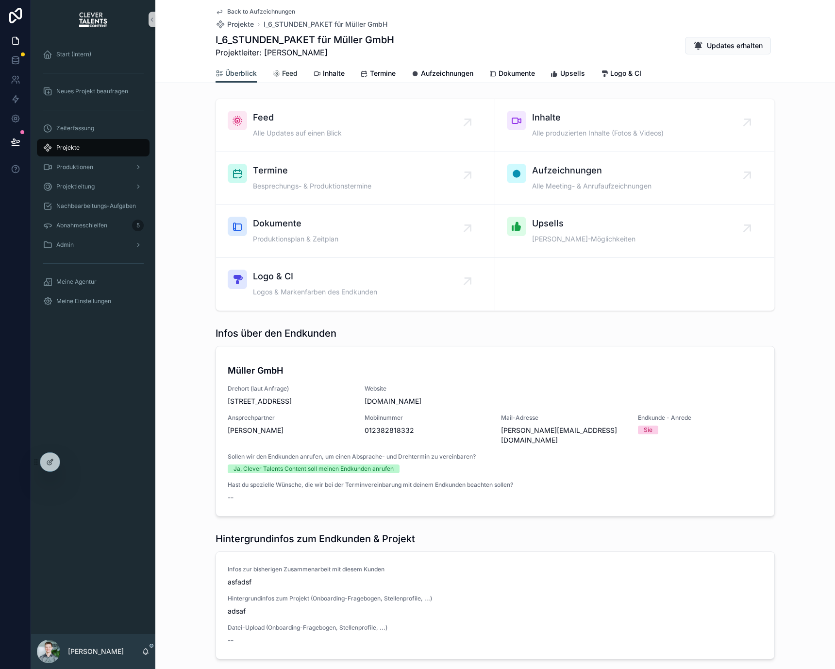
click at [287, 74] on span "Feed" at bounding box center [290, 73] width 16 height 10
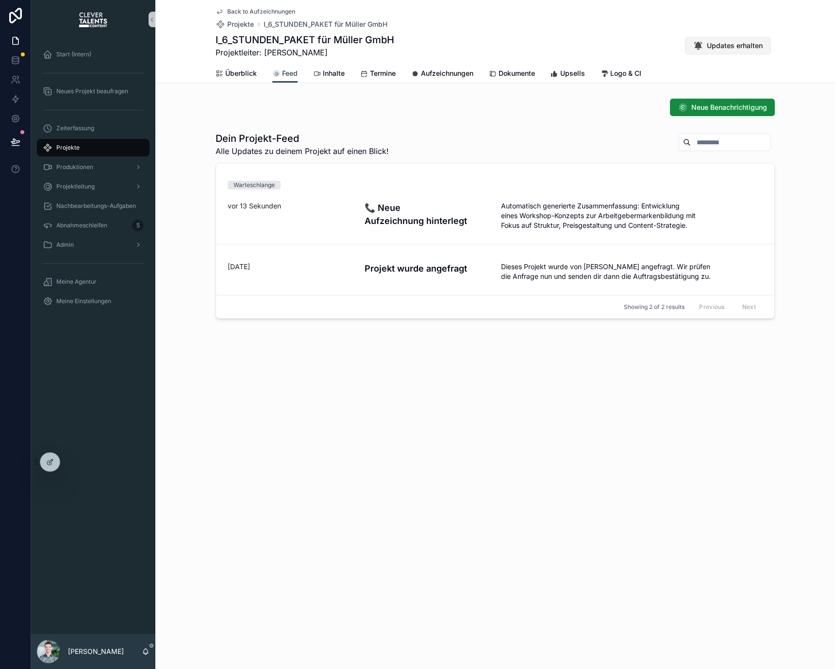
click at [689, 51] on button "Updates erhalten" at bounding box center [728, 45] width 86 height 17
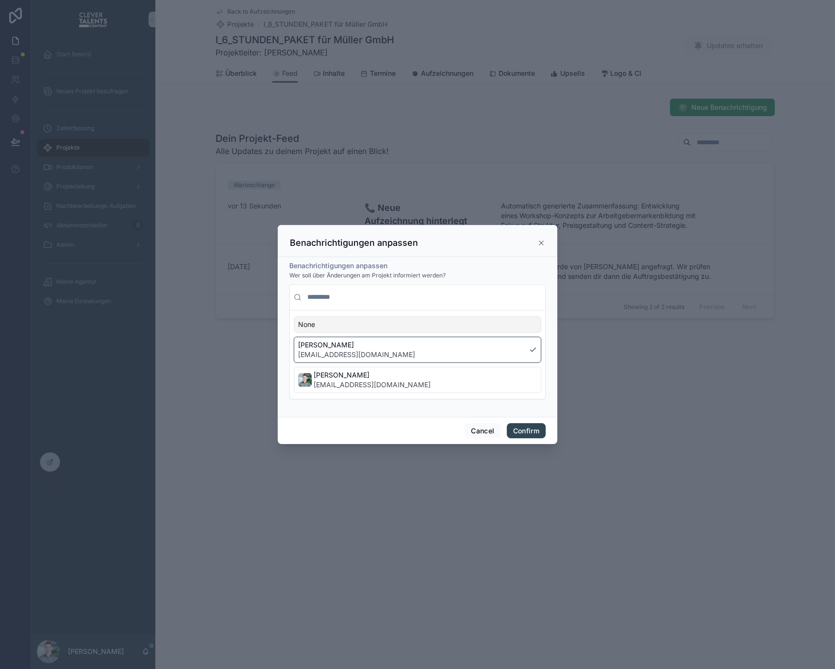
click at [539, 241] on icon at bounding box center [542, 243] width 8 height 8
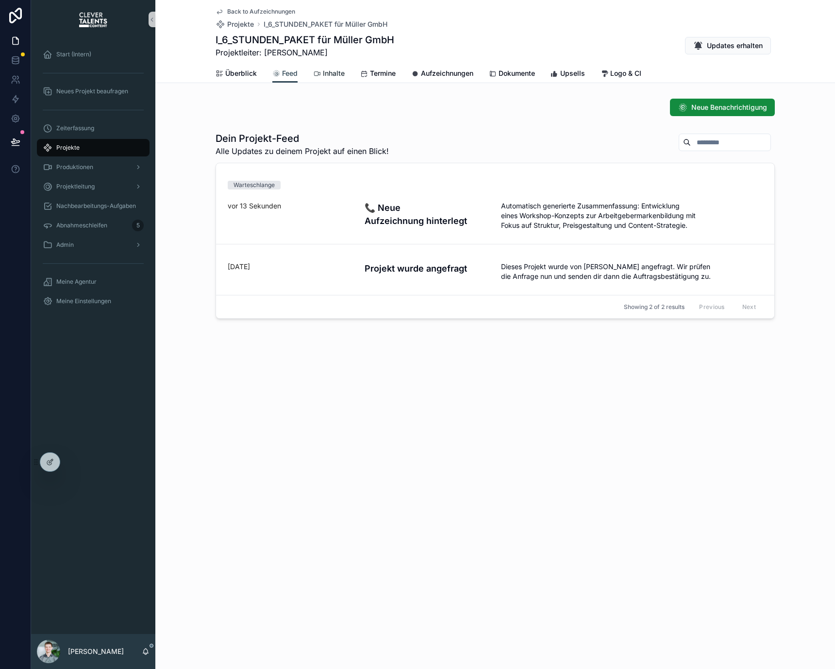
click at [336, 75] on span "Inhalte" at bounding box center [334, 73] width 22 height 10
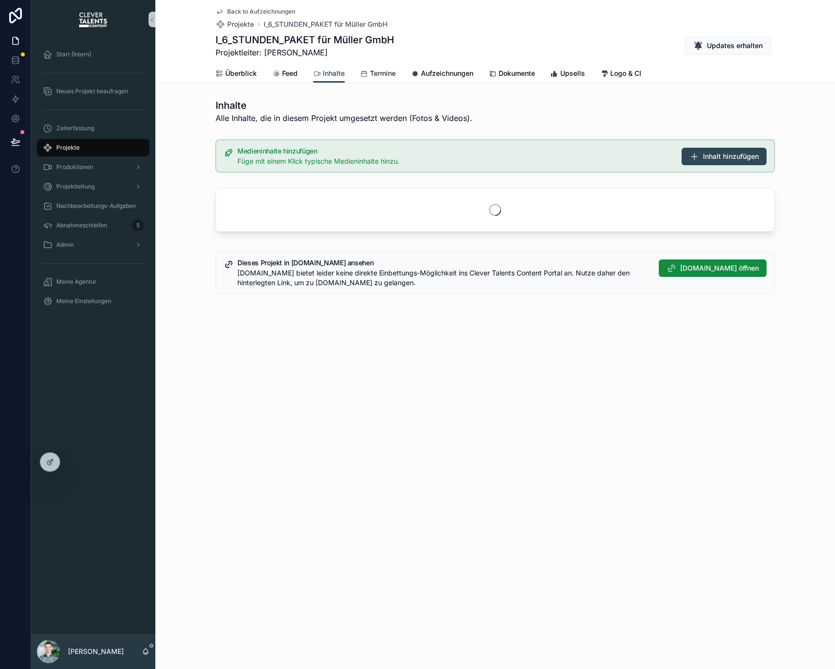
click at [378, 75] on span "Termine" at bounding box center [383, 73] width 26 height 10
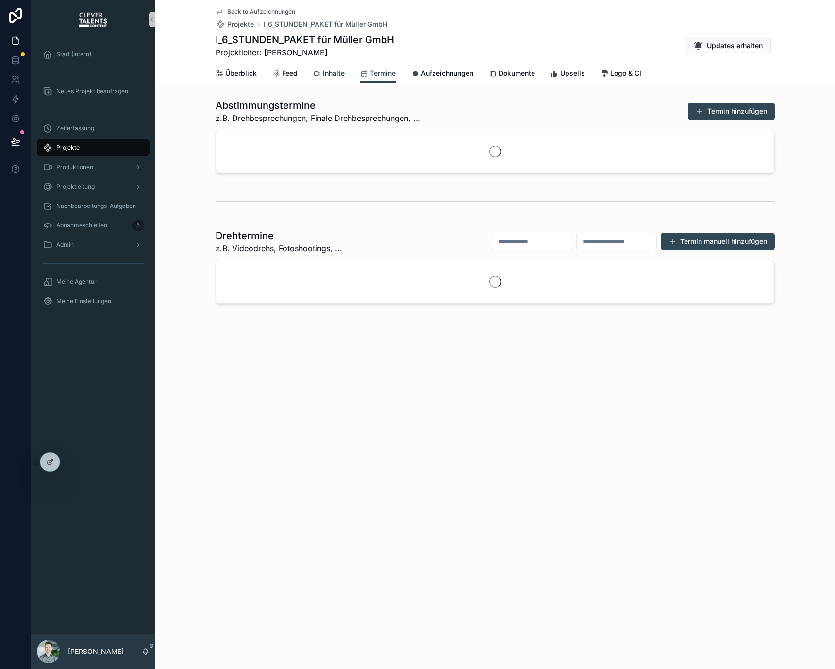
click at [332, 71] on span "Inhalte" at bounding box center [334, 73] width 22 height 10
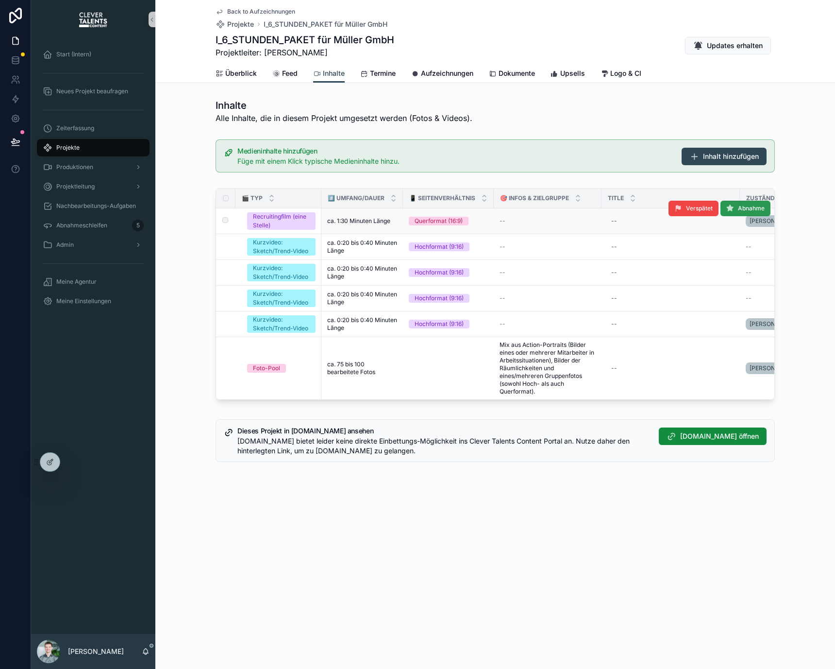
click at [764, 213] on button "Abnahme" at bounding box center [746, 209] width 50 height 16
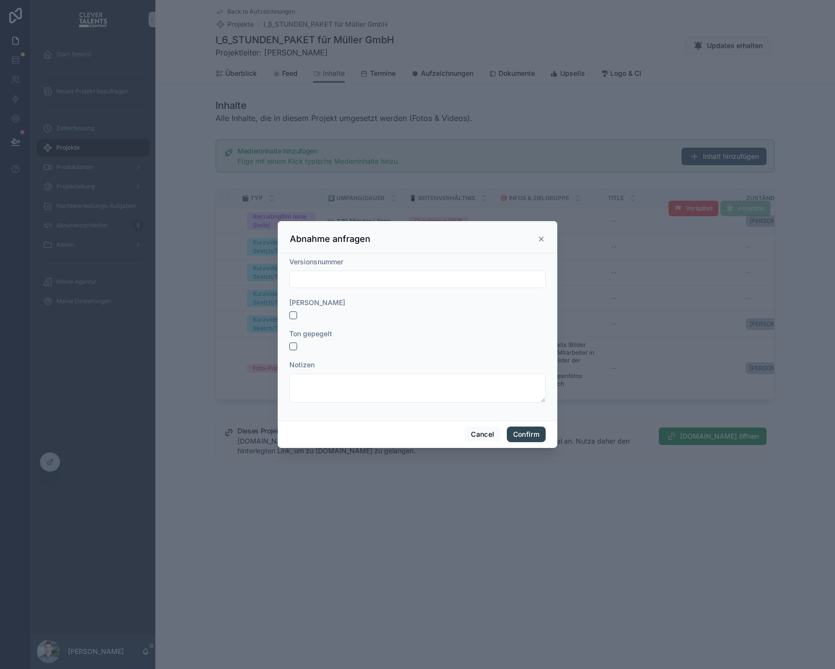
click at [543, 239] on icon at bounding box center [542, 239] width 8 height 8
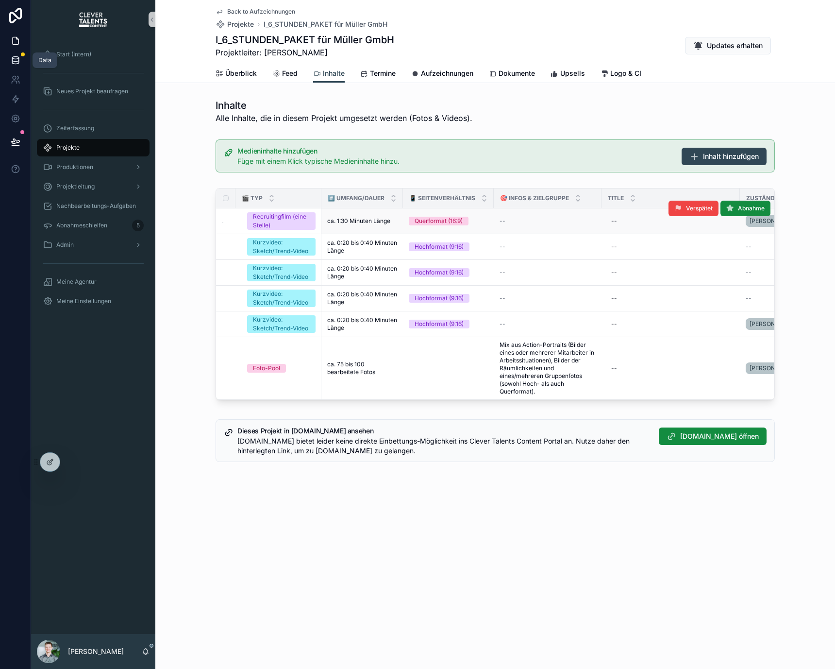
click at [16, 58] on icon at bounding box center [16, 60] width 10 height 10
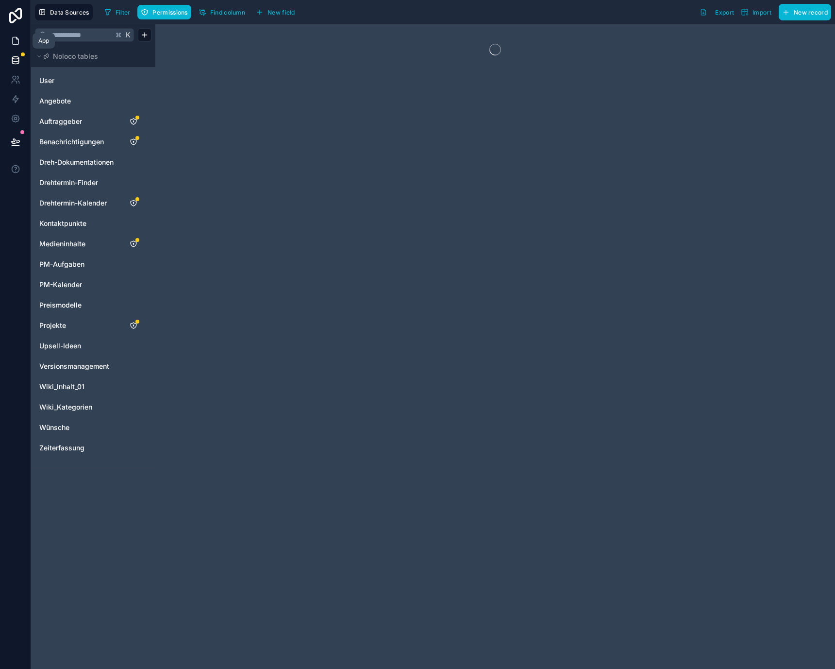
click at [8, 39] on link at bounding box center [15, 40] width 31 height 19
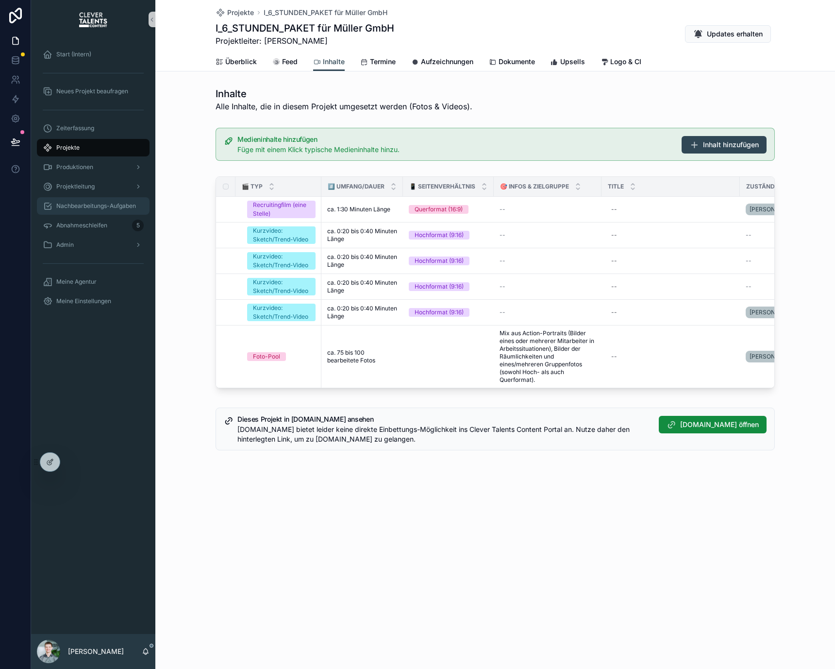
click at [114, 211] on div "Nachbearbeitungs-Aufgaben" at bounding box center [93, 206] width 101 height 16
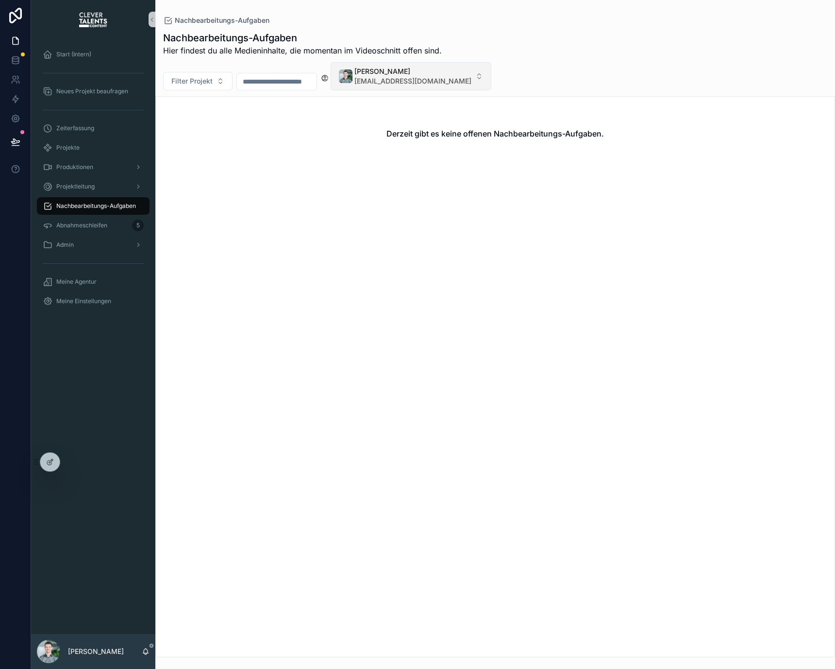
click at [431, 69] on span "[PERSON_NAME]" at bounding box center [413, 72] width 117 height 10
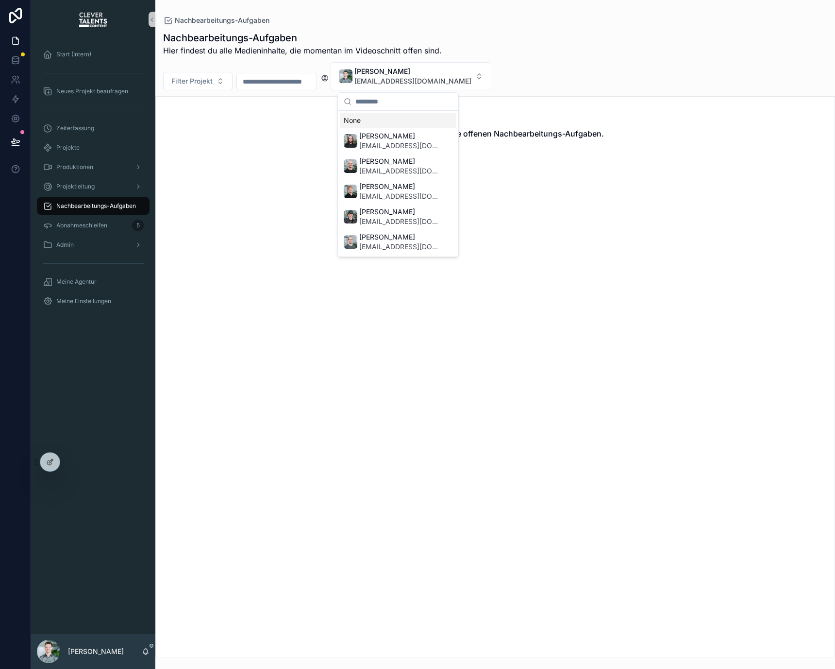
click at [389, 125] on div "None" at bounding box center [398, 121] width 117 height 16
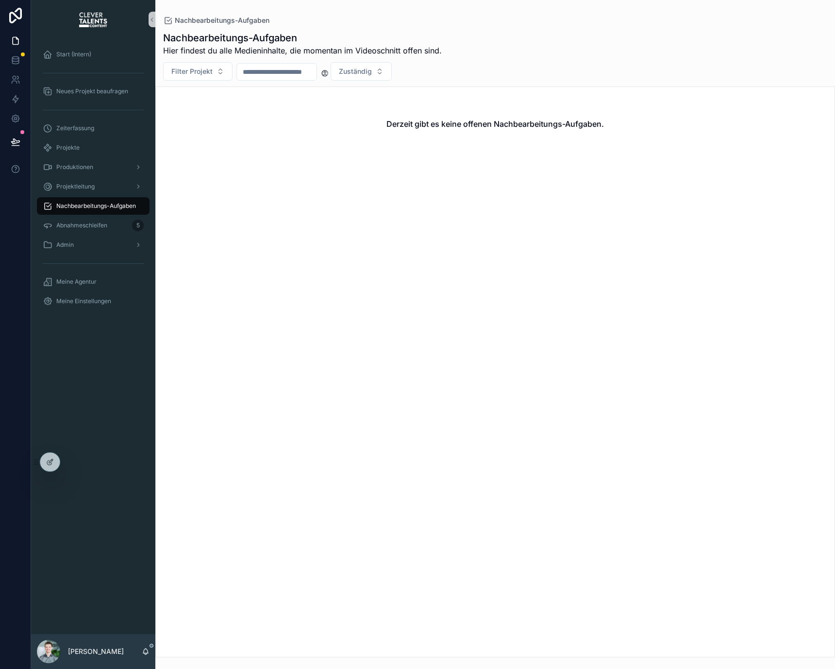
click at [375, 156] on div "Derzeit gibt es keine offenen Nachbearbeitungs-Aufgaben." at bounding box center [495, 124] width 679 height 74
click at [113, 220] on div "Abnahmeschleifen 5" at bounding box center [93, 226] width 101 height 16
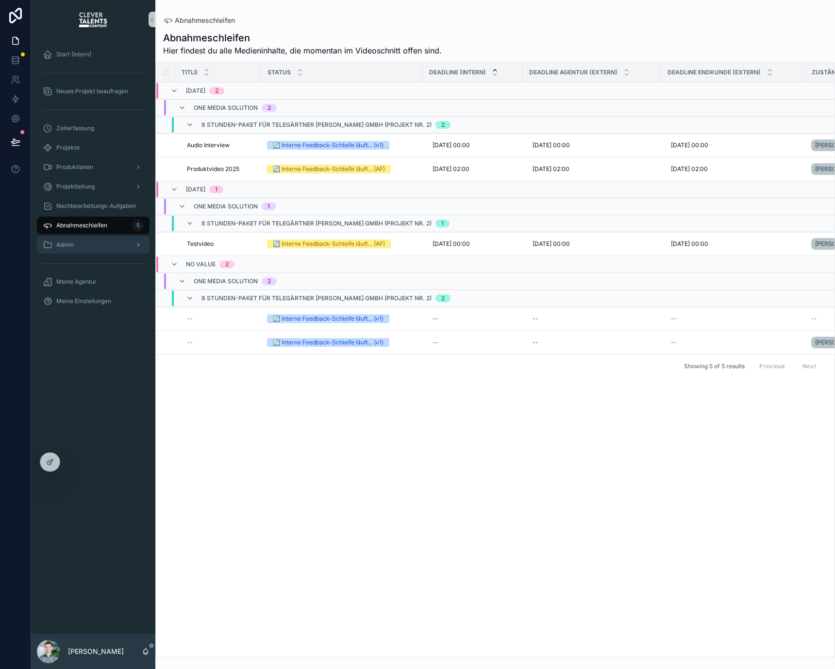
click at [71, 238] on div "Admin" at bounding box center [93, 245] width 101 height 16
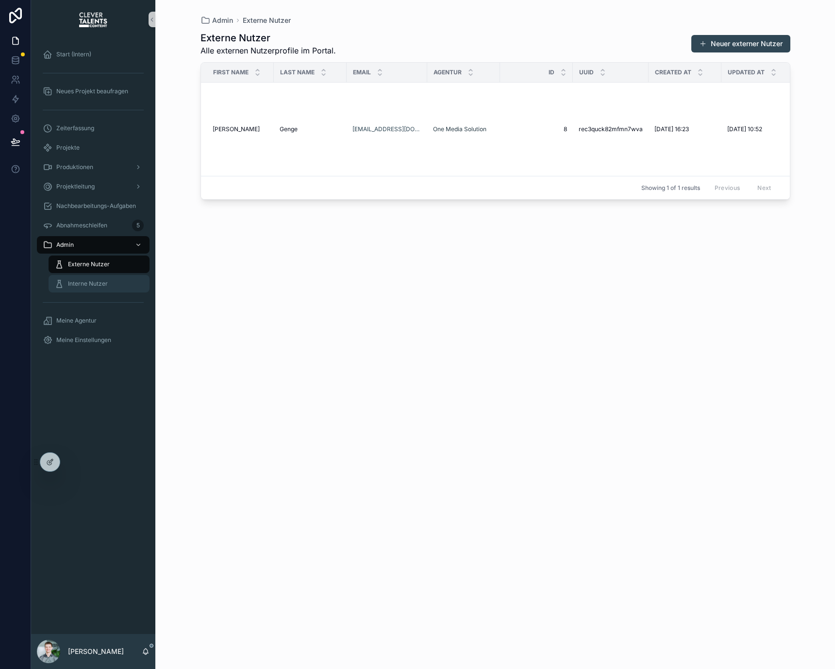
click at [106, 284] on span "Interne Nutzer" at bounding box center [88, 284] width 40 height 8
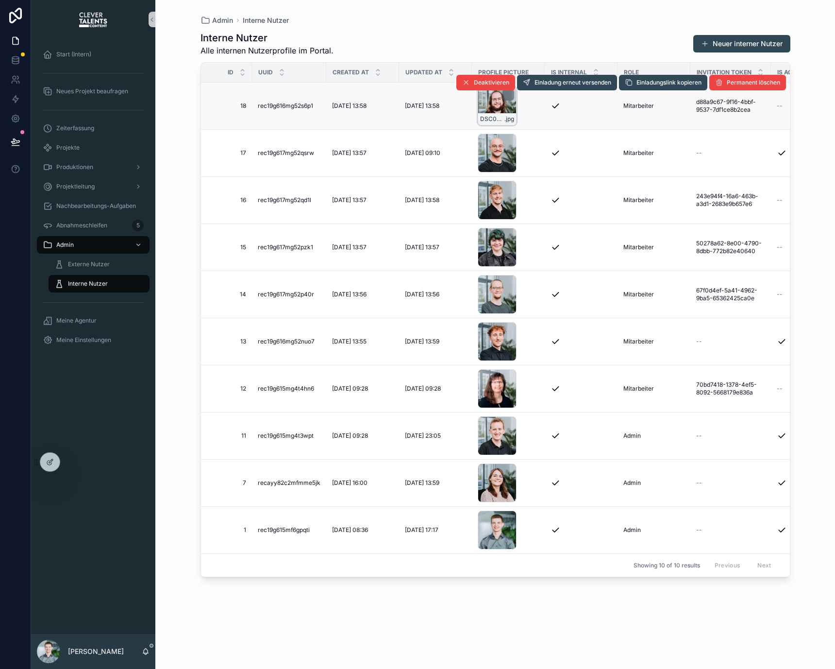
scroll to position [0, 317]
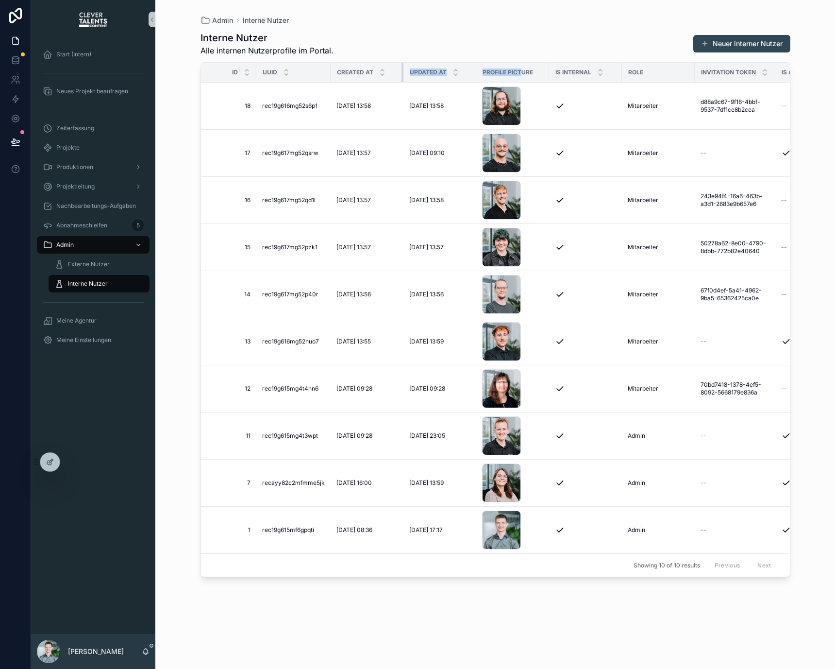
drag, startPoint x: 513, startPoint y: 72, endPoint x: 393, endPoint y: 68, distance: 120.0
click at [393, 68] on tr "First name Last name Email Agentur Id Uuid Created at Updated at Profile pictur…" at bounding box center [751, 73] width 1734 height 20
click at [79, 261] on span "Externe Nutzer" at bounding box center [89, 264] width 42 height 8
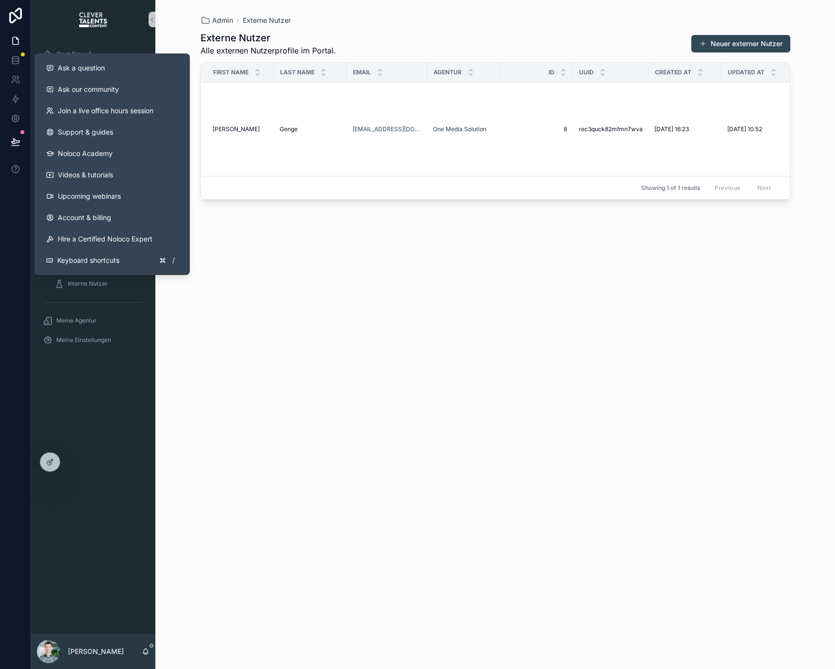
click at [314, 229] on div "Externe Nutzer Alle externen Nutzerprofile im Portal. Neuer externer Nutzer Fir…" at bounding box center [496, 341] width 590 height 632
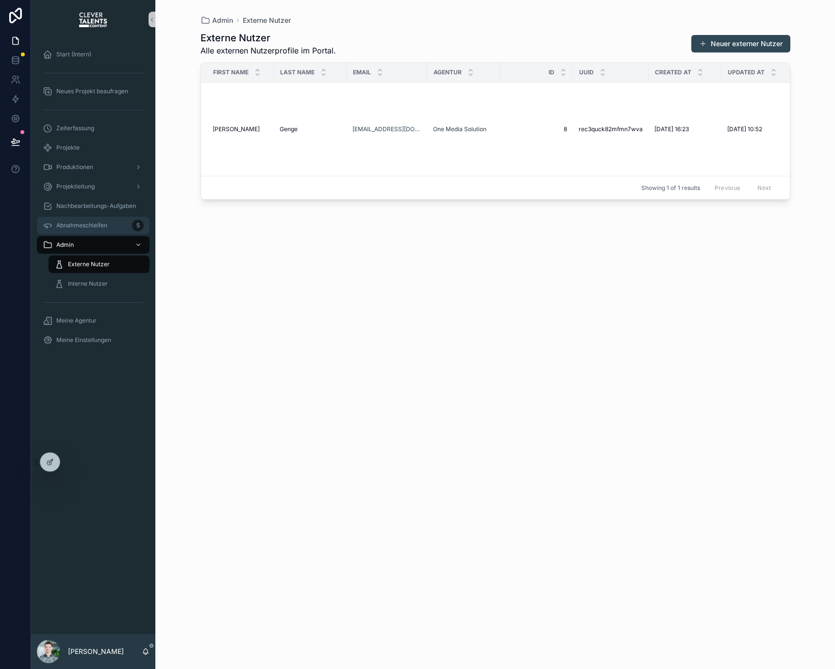
click at [109, 223] on div "Abnahmeschleifen 5" at bounding box center [93, 226] width 101 height 16
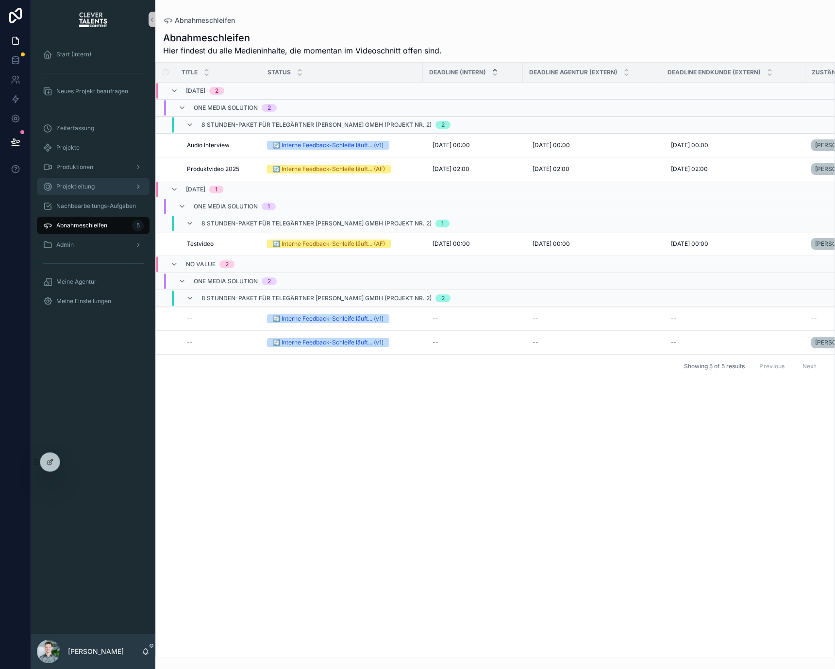
click at [70, 192] on div "Projektleitung" at bounding box center [93, 187] width 101 height 16
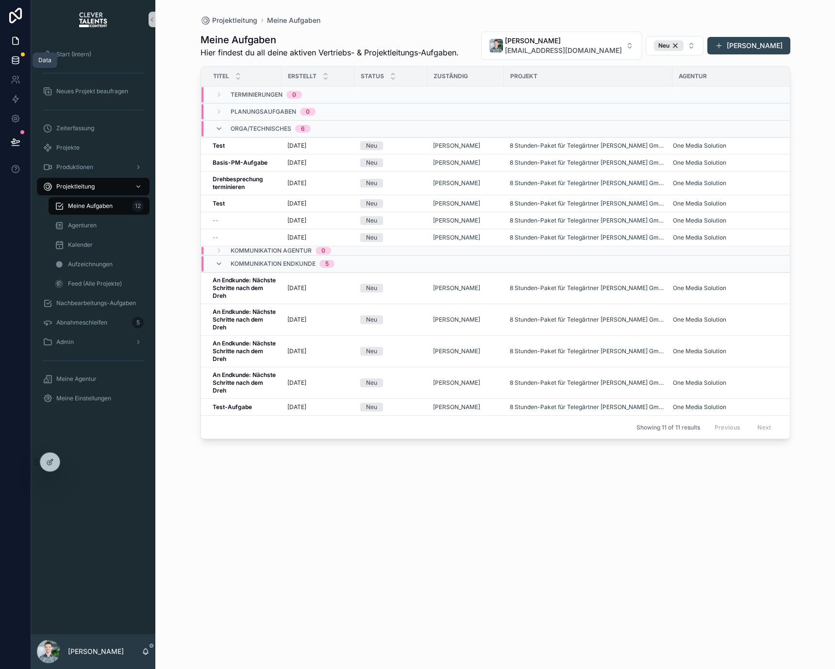
click at [13, 52] on link at bounding box center [15, 60] width 31 height 19
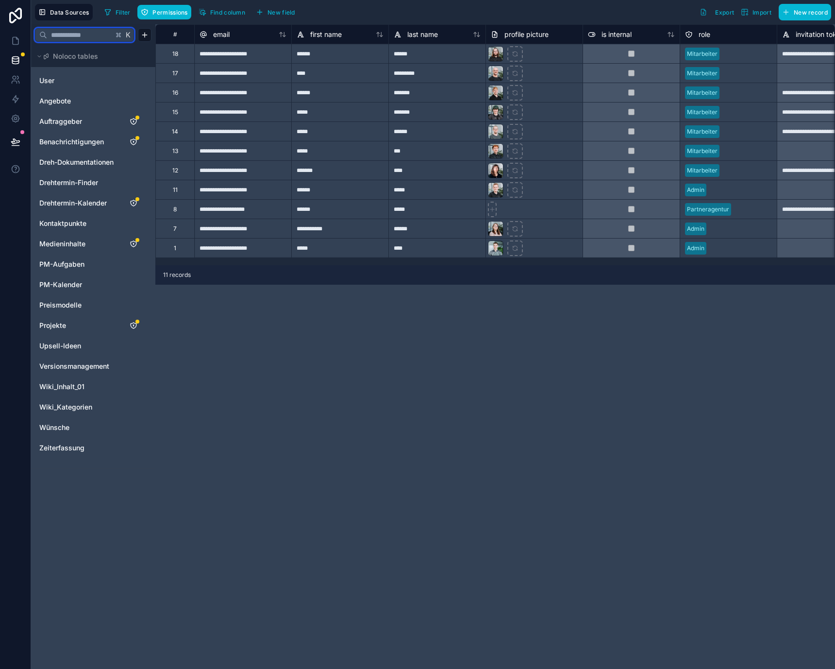
click at [71, 33] on input "text" at bounding box center [80, 34] width 66 height 17
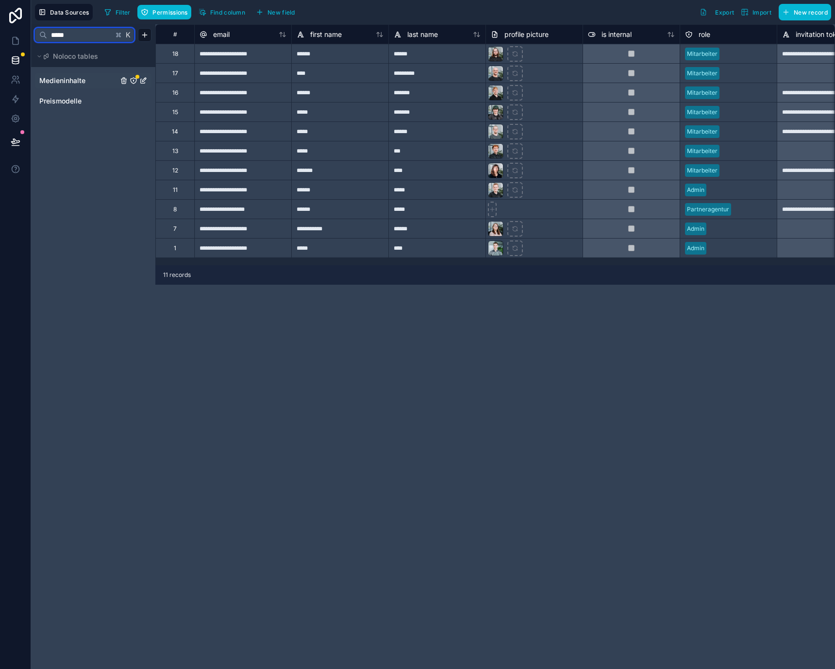
type input "*****"
click at [73, 76] on span "Medieninhalte" at bounding box center [62, 81] width 46 height 10
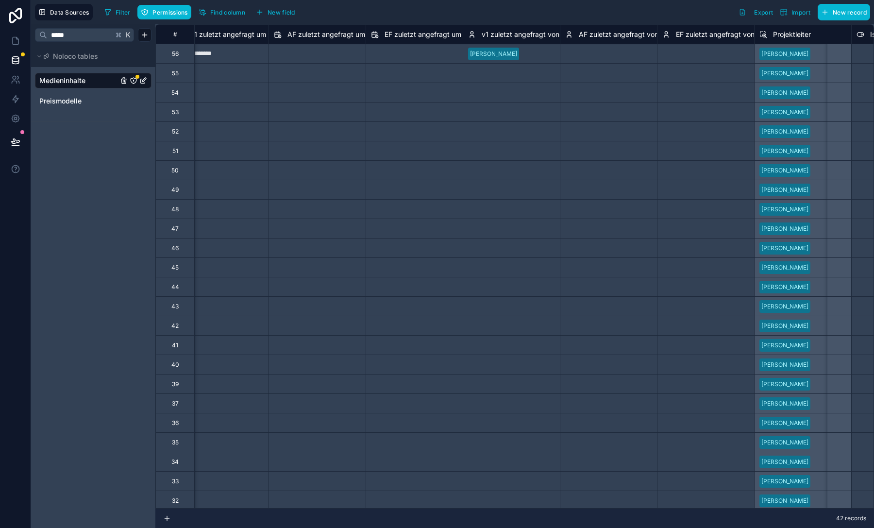
scroll to position [0, 897]
